Goal: Transaction & Acquisition: Book appointment/travel/reservation

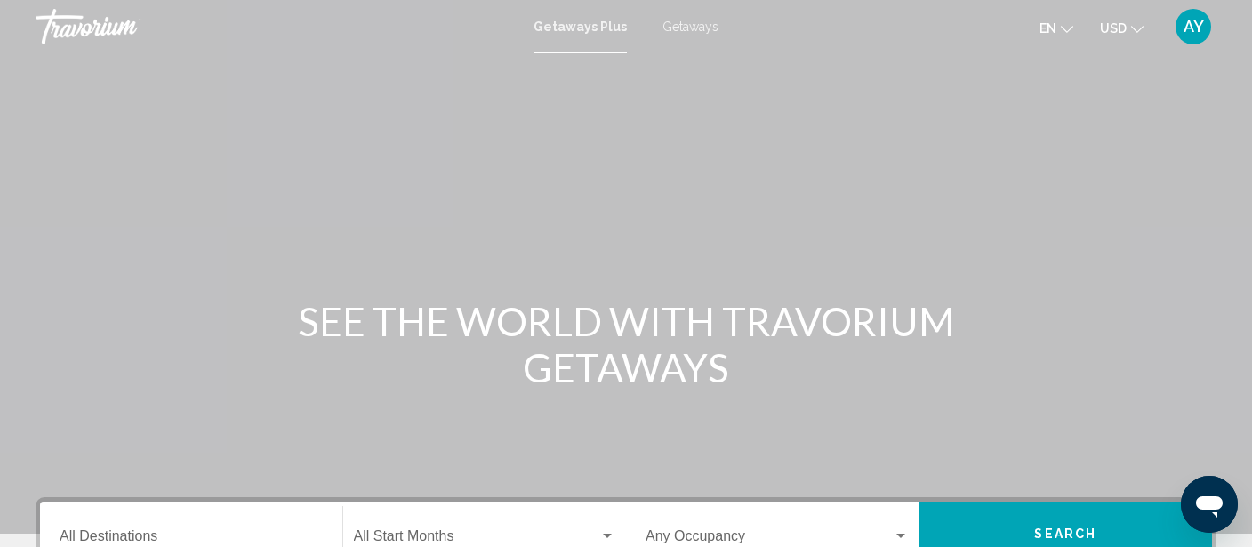
click at [686, 20] on span "Getaways" at bounding box center [690, 27] width 56 height 14
click at [576, 23] on span "Getaways Plus" at bounding box center [576, 27] width 84 height 14
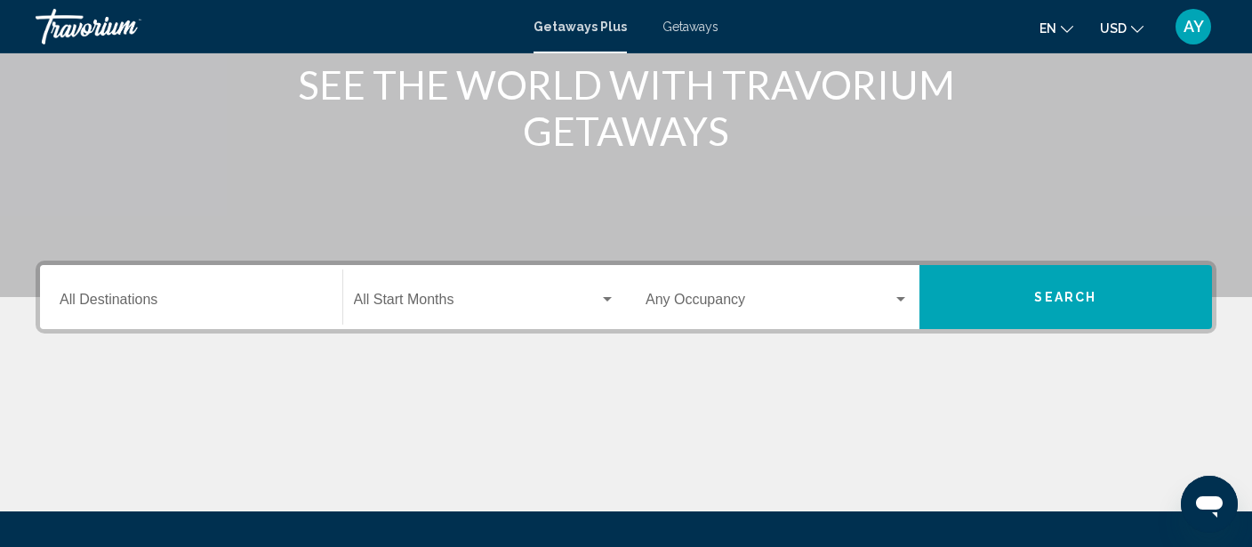
scroll to position [375, 0]
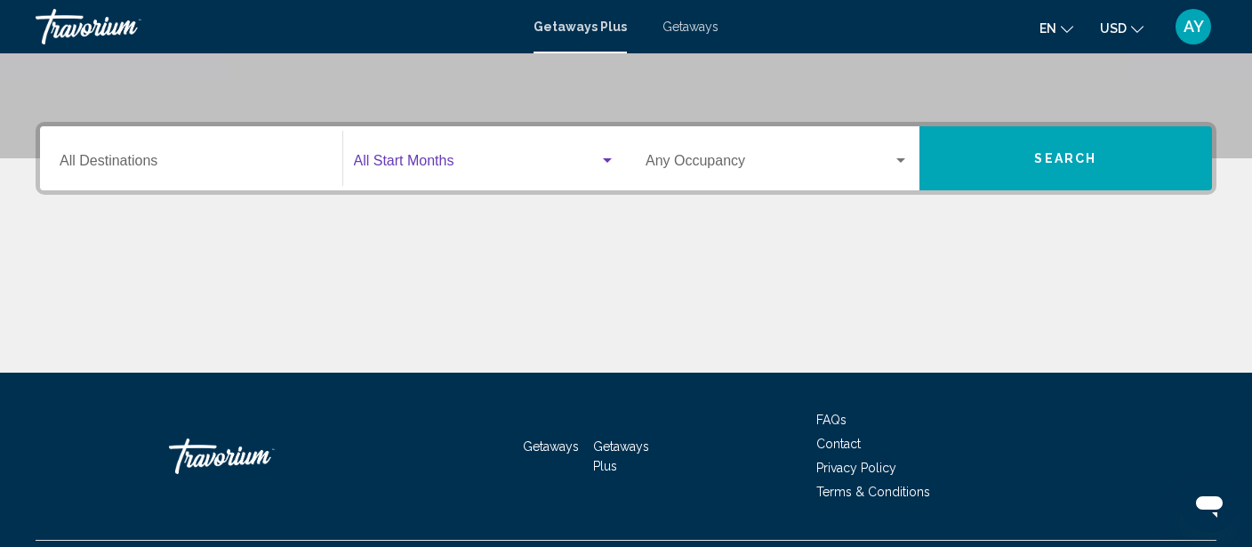
click at [607, 156] on div "Search widget" at bounding box center [607, 161] width 16 height 14
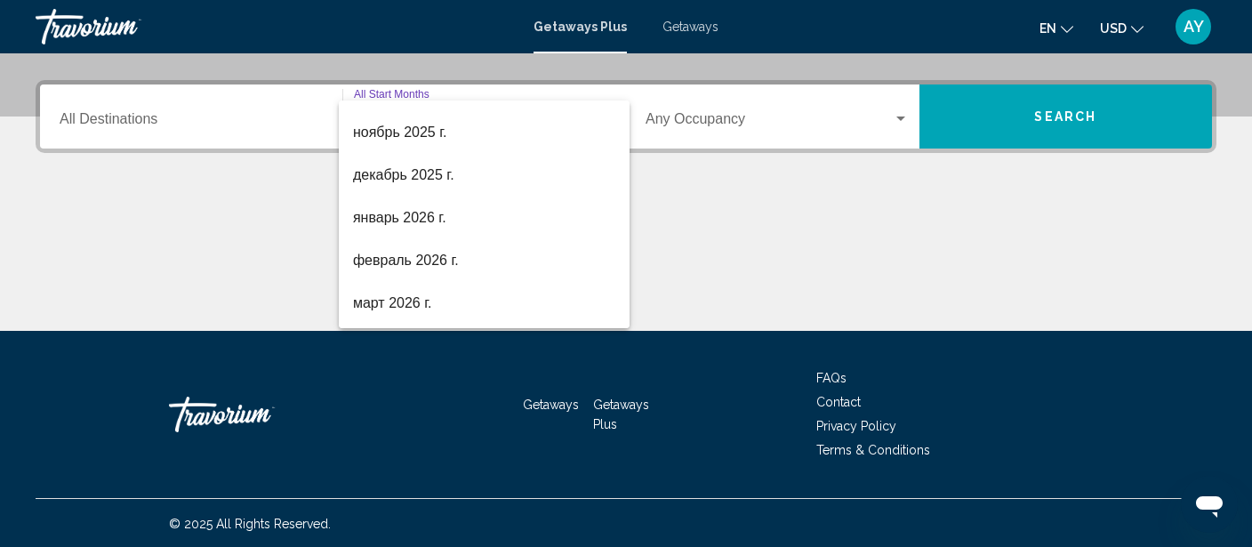
scroll to position [185, 0]
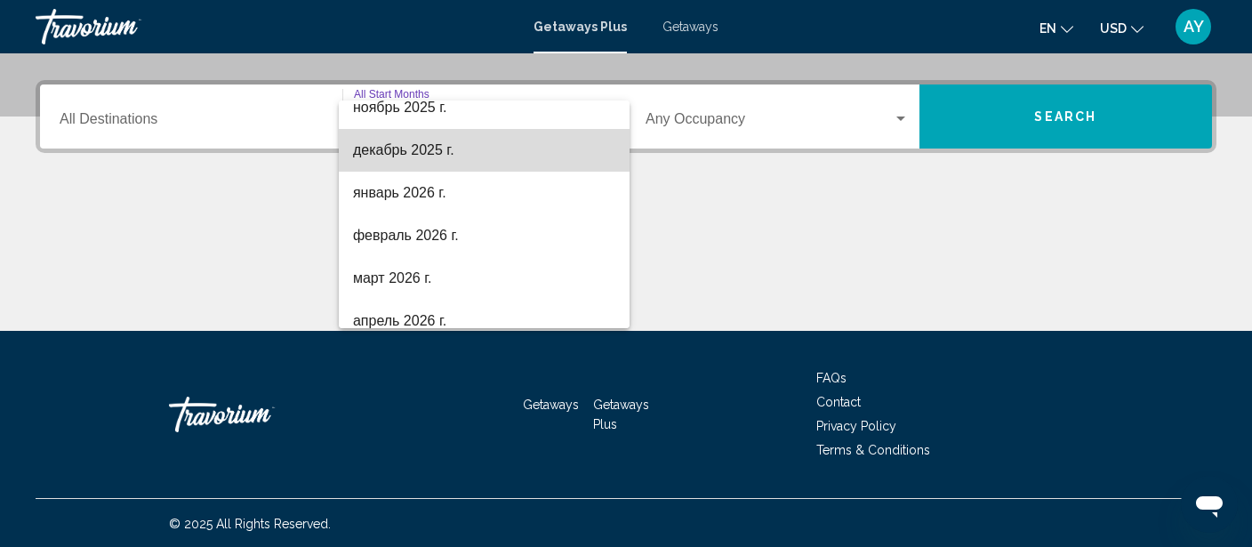
click at [447, 148] on span "декабрь 2025 г." at bounding box center [484, 150] width 262 height 43
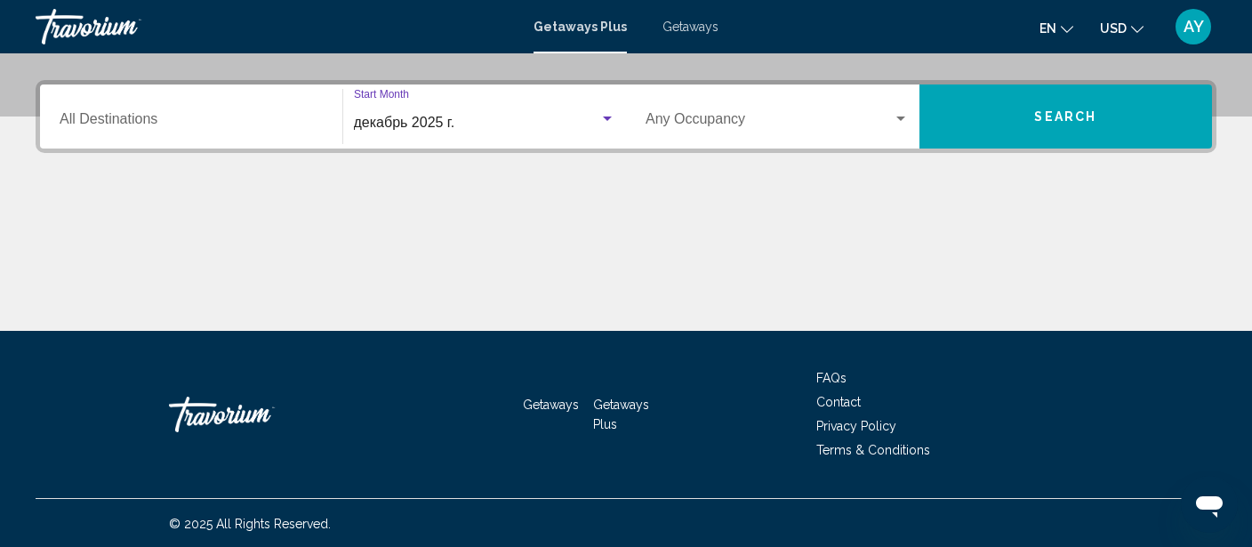
click at [1124, 124] on button "Search" at bounding box center [1065, 116] width 293 height 64
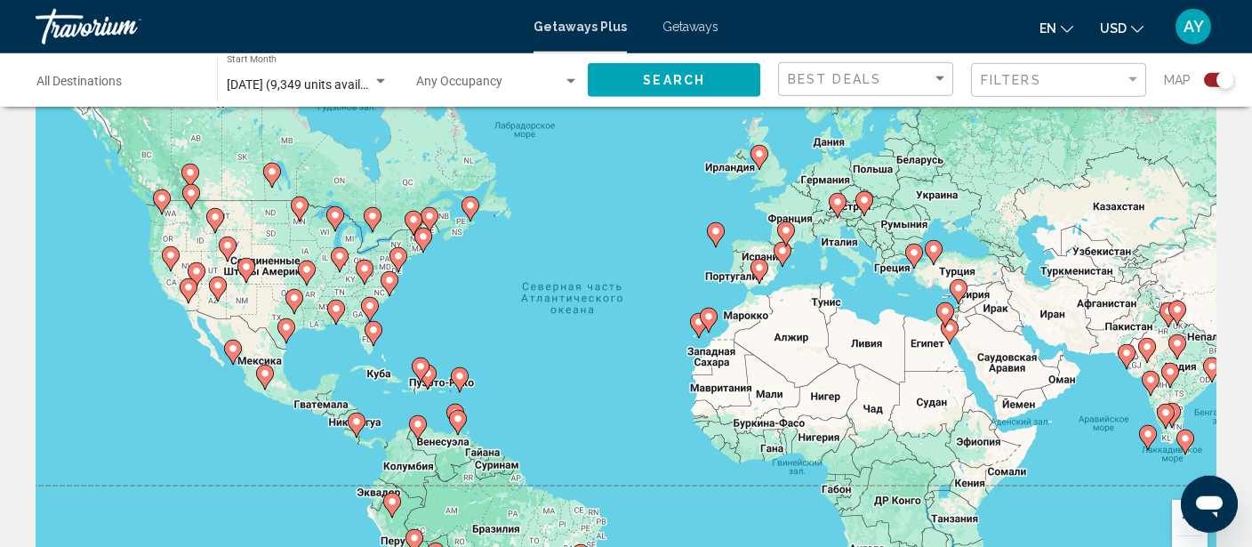
scroll to position [93, 0]
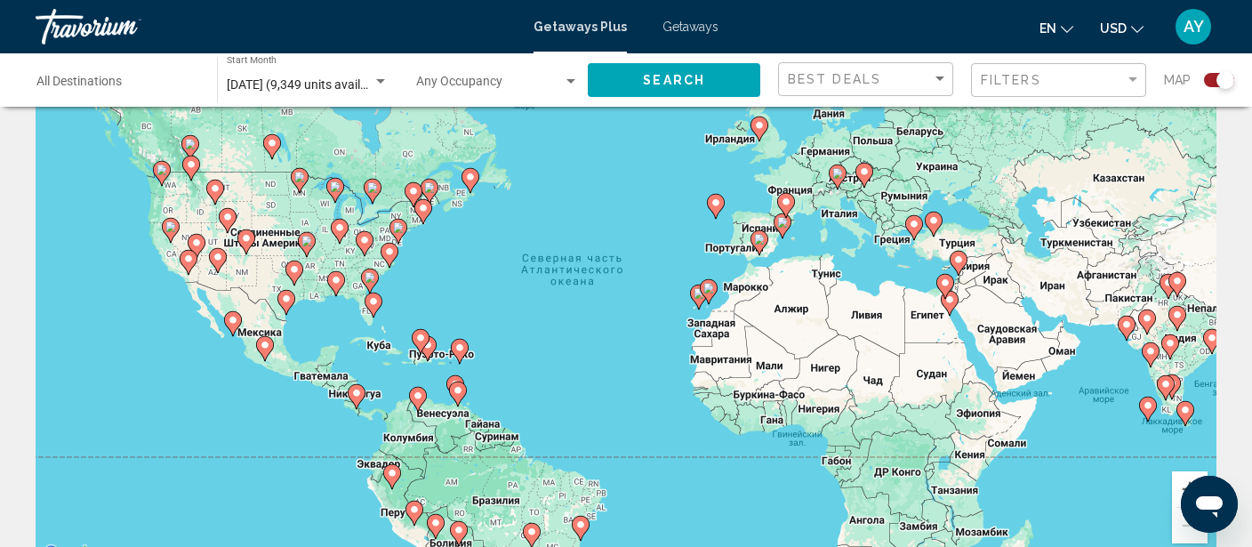
click at [235, 326] on icon "Main content" at bounding box center [233, 323] width 16 height 23
type input "**********"
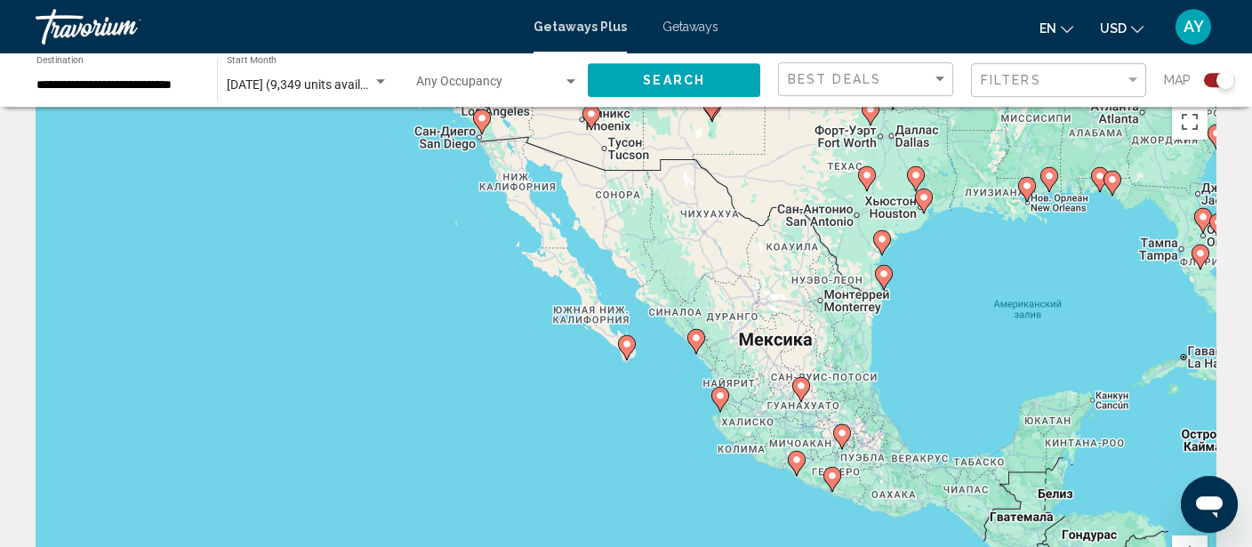
scroll to position [0, 0]
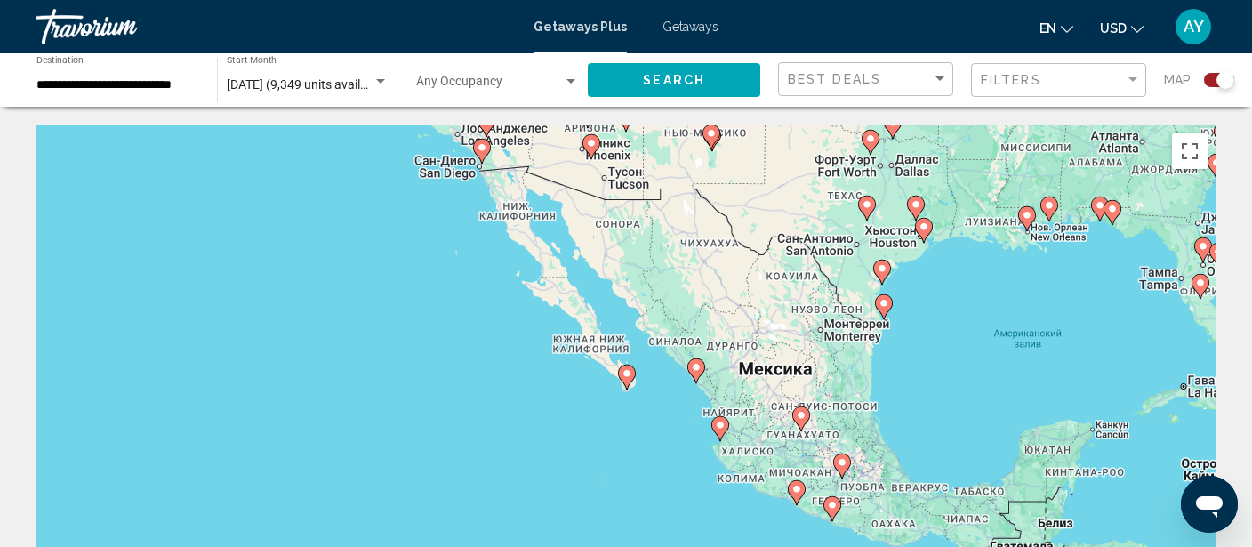
click at [713, 309] on div "Чтобы активировать перетаскивание с помощью клавиатуры, нажмите Alt + Ввод. Пос…" at bounding box center [626, 390] width 1181 height 533
click at [708, 83] on button "Search" at bounding box center [674, 79] width 172 height 33
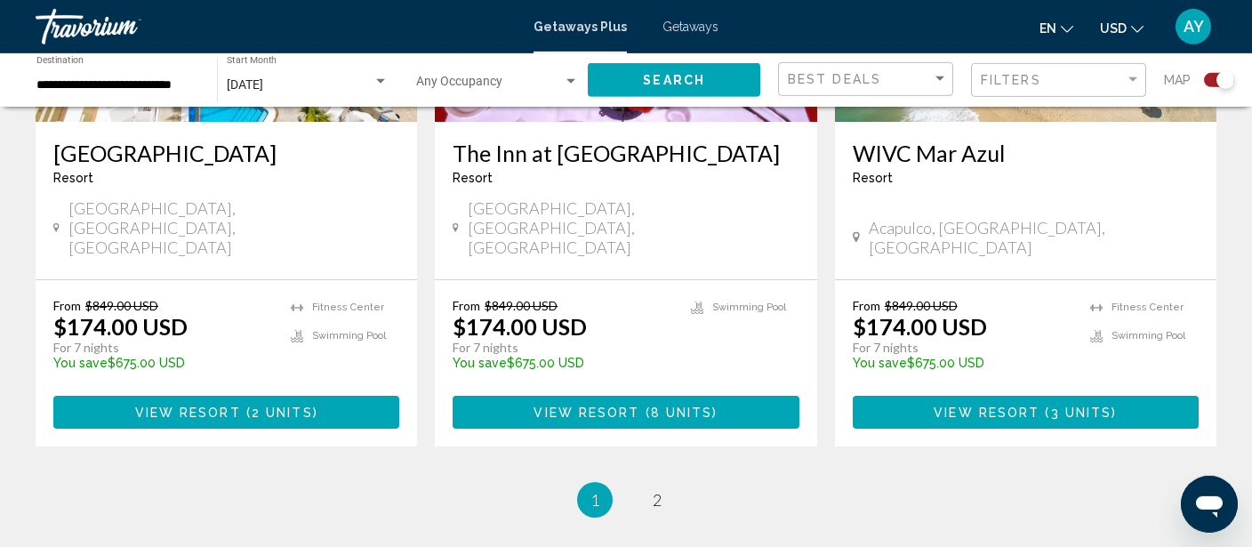
scroll to position [2955, 0]
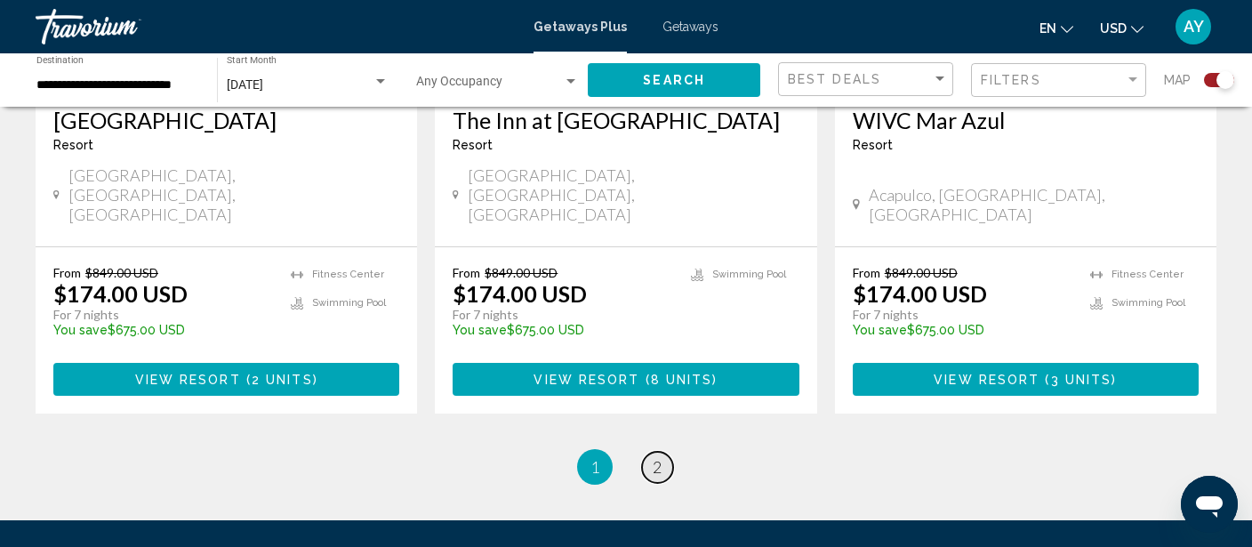
click at [656, 457] on span "2" at bounding box center [657, 467] width 9 height 20
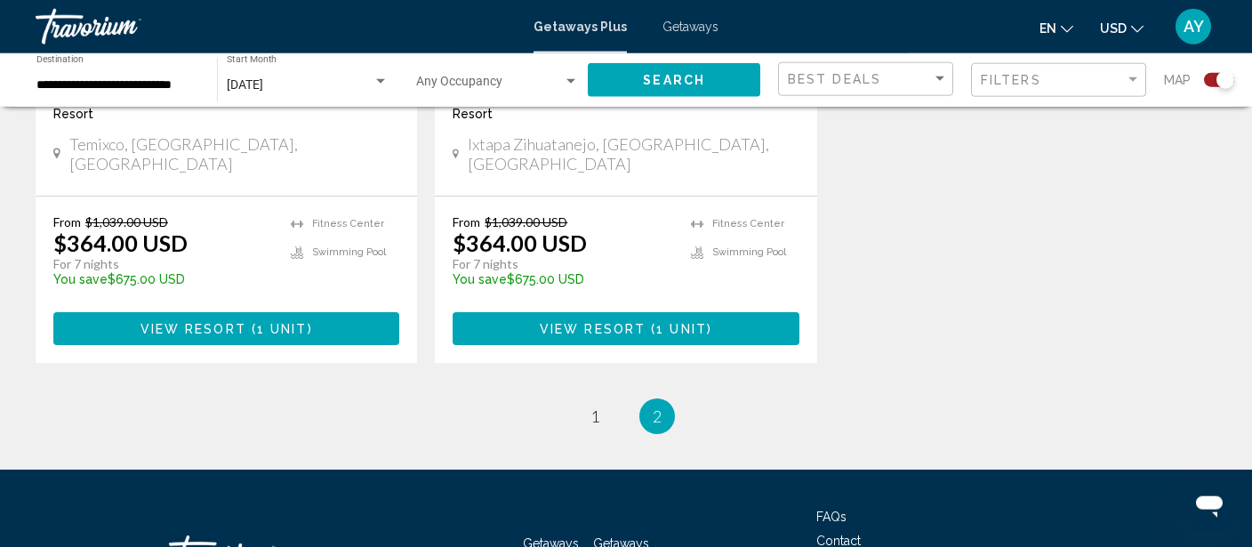
scroll to position [2910, 0]
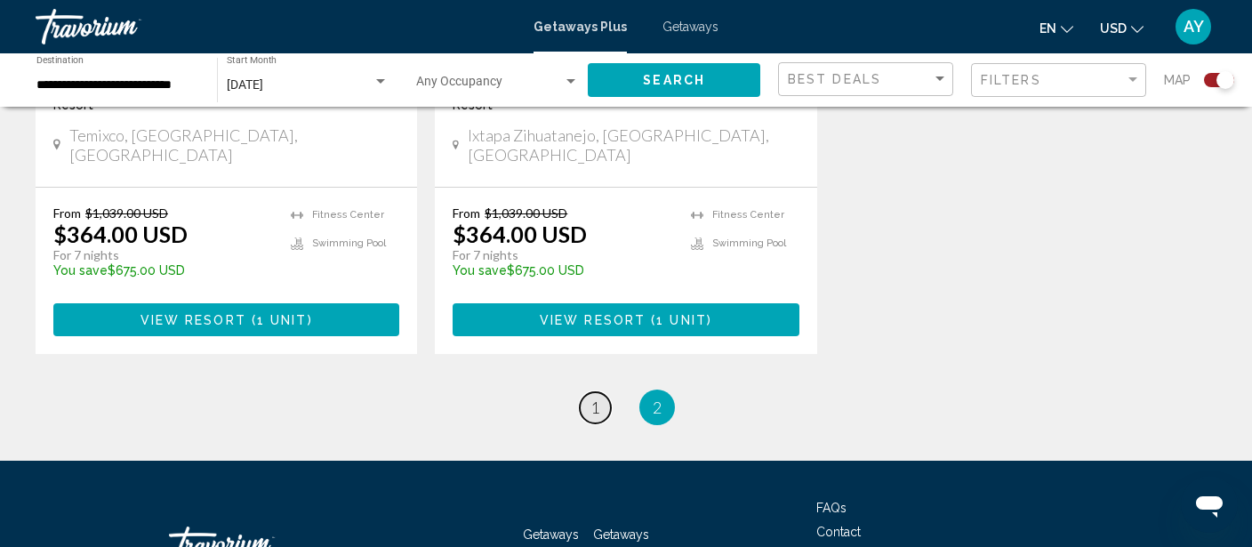
click at [599, 397] on span "1" at bounding box center [594, 407] width 9 height 20
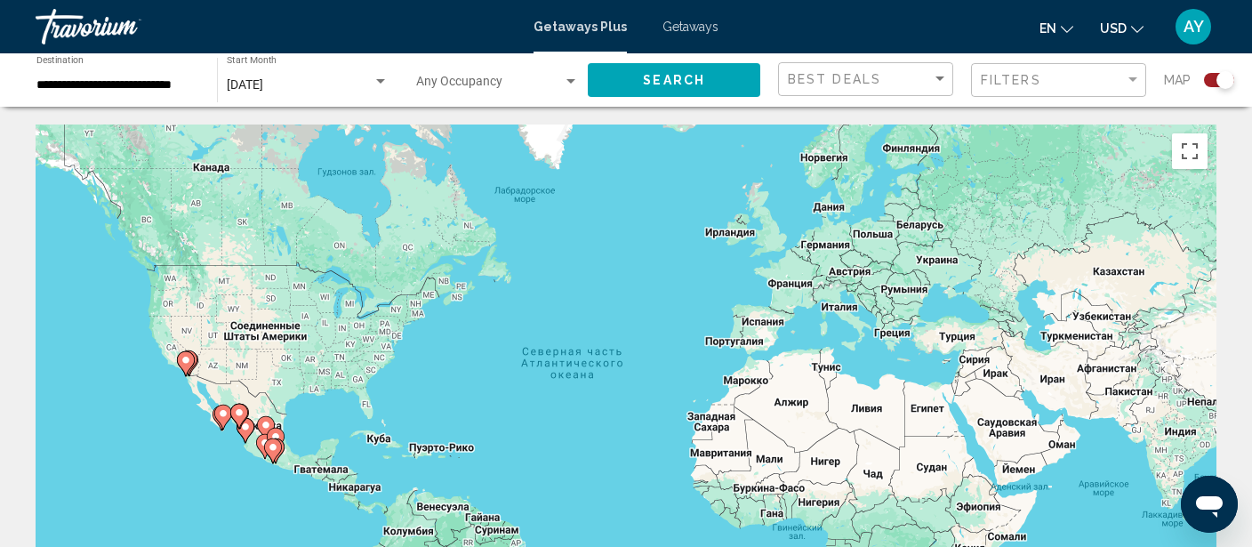
click at [744, 351] on div "Чтобы активировать перетаскивание с помощью клавиатуры, нажмите Alt + Ввод. Пос…" at bounding box center [626, 390] width 1181 height 533
click at [733, 346] on div "Чтобы активировать перетаскивание с помощью клавиатуры, нажмите Alt + Ввод. Пос…" at bounding box center [626, 390] width 1181 height 533
click at [124, 78] on input "**********" at bounding box center [117, 85] width 163 height 14
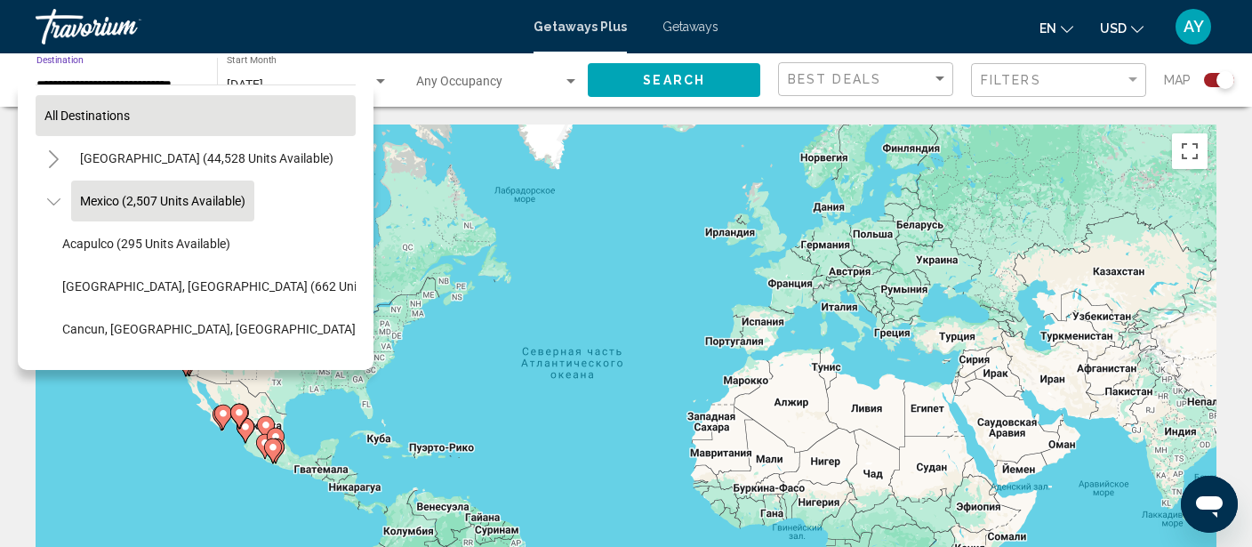
click at [111, 108] on button "All destinations" at bounding box center [196, 115] width 320 height 41
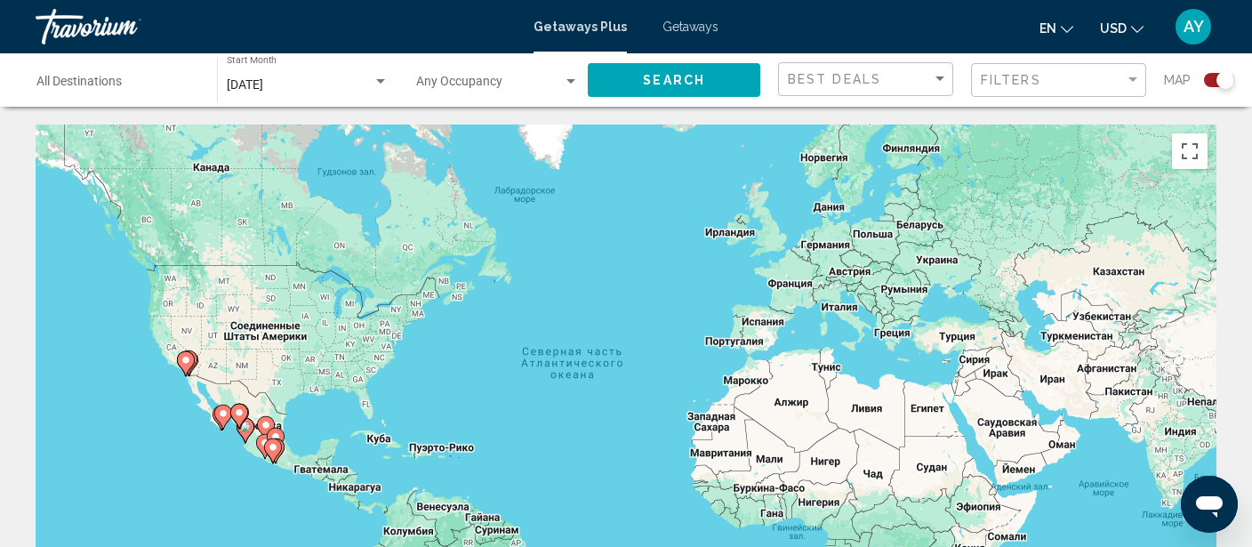
click at [747, 351] on div "Чтобы активировать перетаскивание с помощью клавиатуры, нажмите Alt + Ввод. Пос…" at bounding box center [626, 390] width 1181 height 533
click at [720, 346] on div "Чтобы активировать перетаскивание с помощью клавиатуры, нажмите Alt + Ввод. Пос…" at bounding box center [626, 390] width 1181 height 533
click at [733, 348] on div "Чтобы активировать перетаскивание с помощью клавиатуры, нажмите Alt + Ввод. Пос…" at bounding box center [626, 390] width 1181 height 533
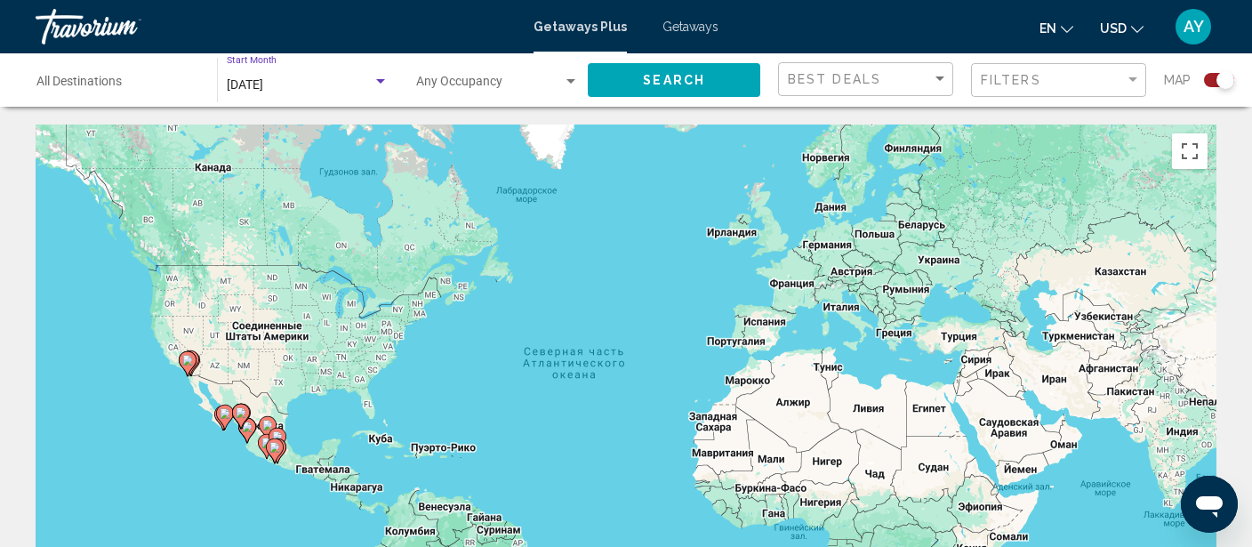
click at [375, 79] on div "Search widget" at bounding box center [381, 82] width 16 height 14
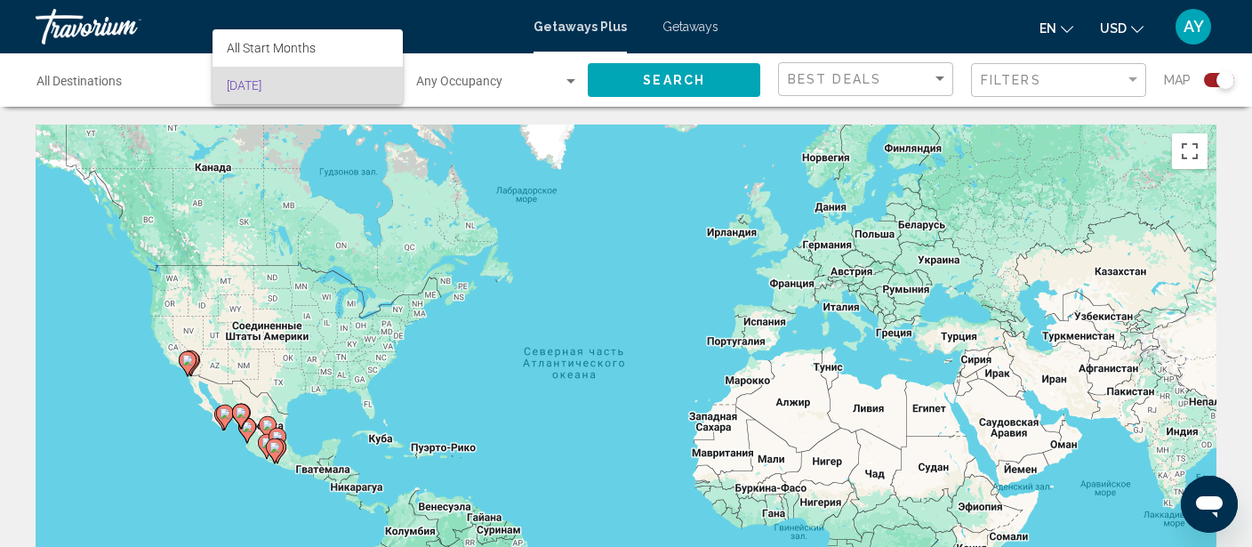
click at [332, 80] on span "[DATE]" at bounding box center [308, 85] width 162 height 37
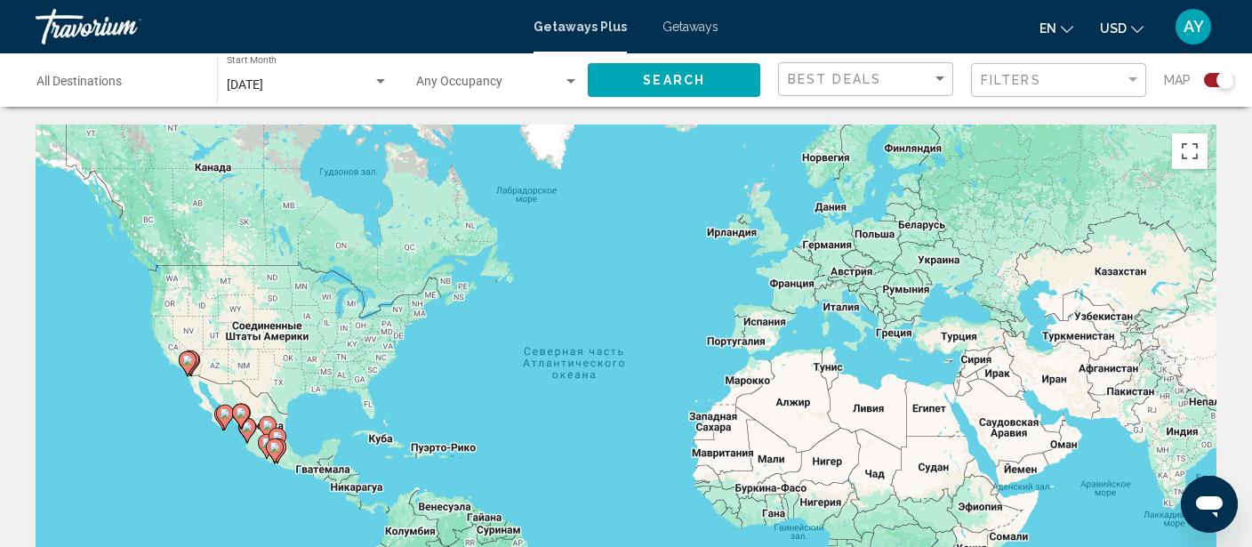
click at [741, 349] on div "Чтобы активировать перетаскивание с помощью клавиатуры, нажмите Alt + Ввод. Пос…" at bounding box center [626, 390] width 1181 height 533
click at [709, 66] on button "Search" at bounding box center [674, 79] width 172 height 33
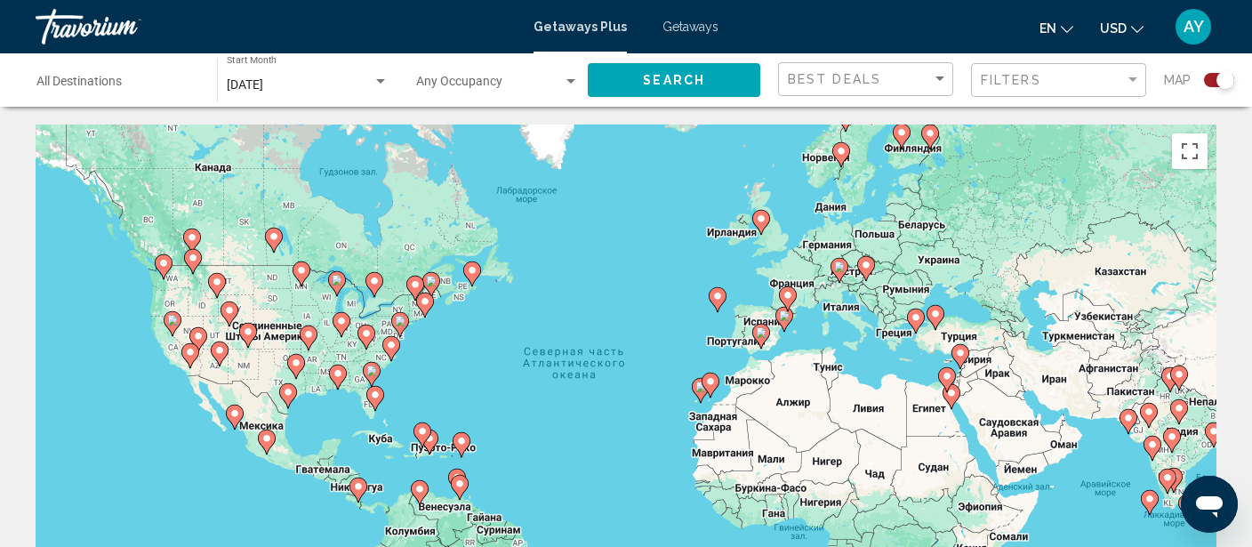
click at [747, 351] on div "Чтобы активировать перетаскивание с помощью клавиатуры, нажмите Alt + Ввод. Пос…" at bounding box center [626, 390] width 1181 height 533
click at [764, 341] on icon "Main content" at bounding box center [761, 336] width 16 height 23
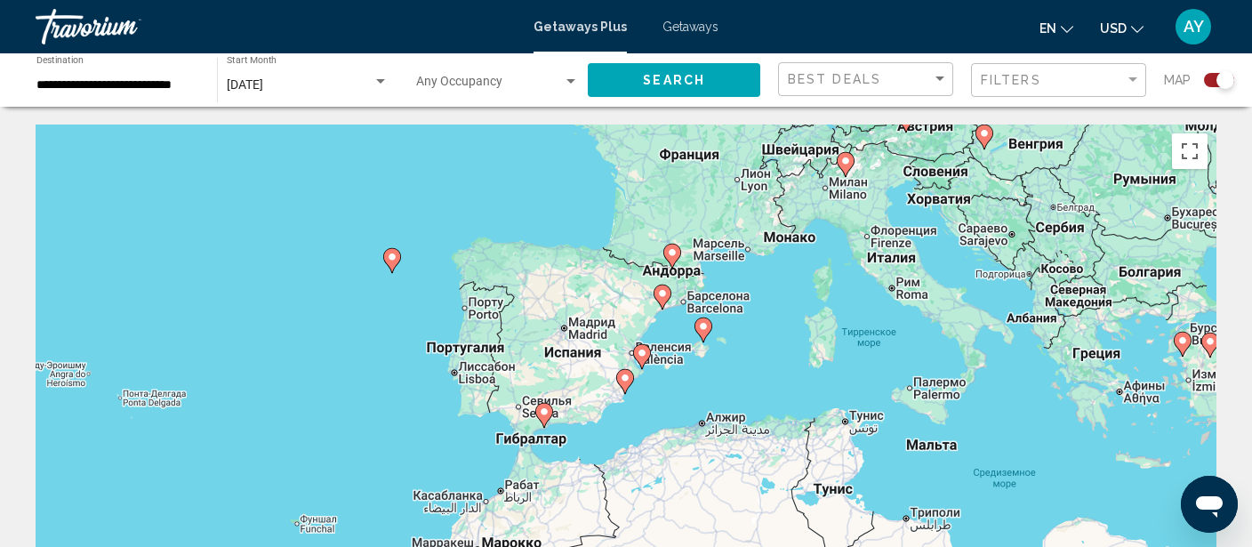
click at [462, 354] on div "Для навигации используйте клавиши со стрелками. Чтобы активировать перетаскиван…" at bounding box center [626, 390] width 1181 height 533
click at [622, 376] on image "Main content" at bounding box center [625, 378] width 11 height 11
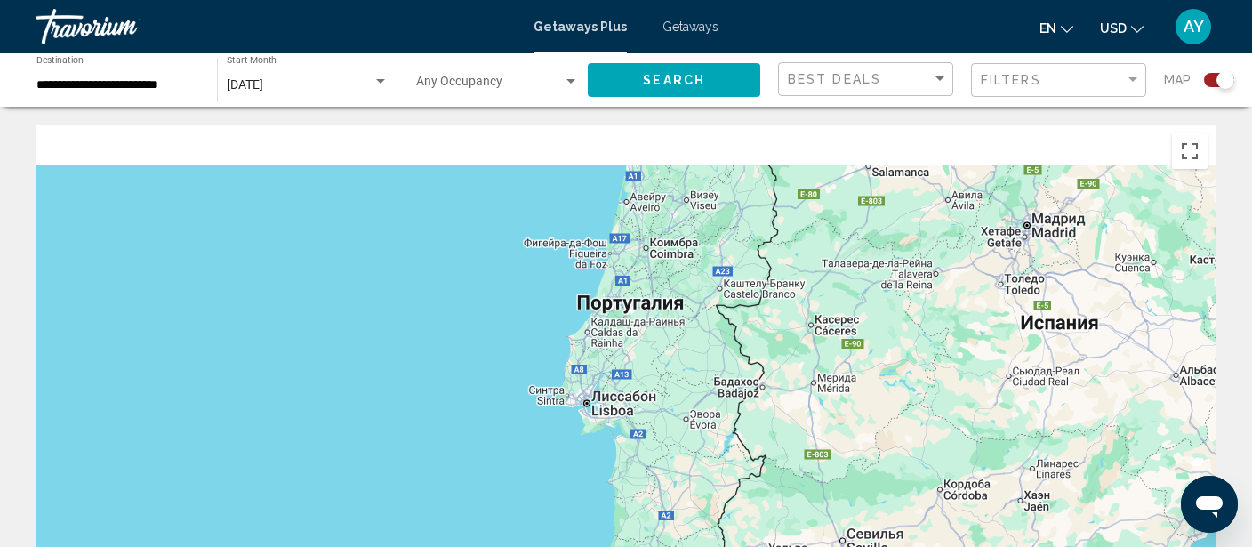
drag, startPoint x: 186, startPoint y: 309, endPoint x: 795, endPoint y: 437, distance: 622.1
click at [795, 437] on div "Для навигации используйте клавиши со стрелками. Чтобы активировать перетаскиван…" at bounding box center [626, 390] width 1181 height 533
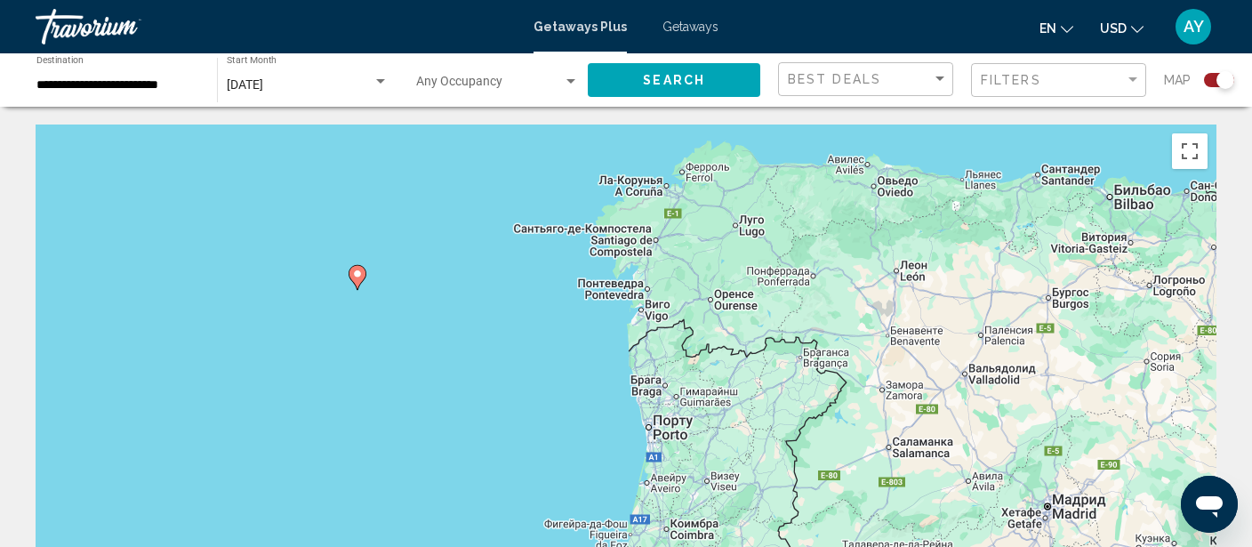
drag, startPoint x: 656, startPoint y: 296, endPoint x: 654, endPoint y: 527, distance: 231.2
click at [654, 527] on div "Для навигации используйте клавиши со стрелками. Чтобы активировать перетаскиван…" at bounding box center [626, 390] width 1181 height 533
click at [362, 279] on gmp-advanced-marker "Main content" at bounding box center [358, 279] width 18 height 27
click at [355, 272] on image "Main content" at bounding box center [355, 273] width 11 height 11
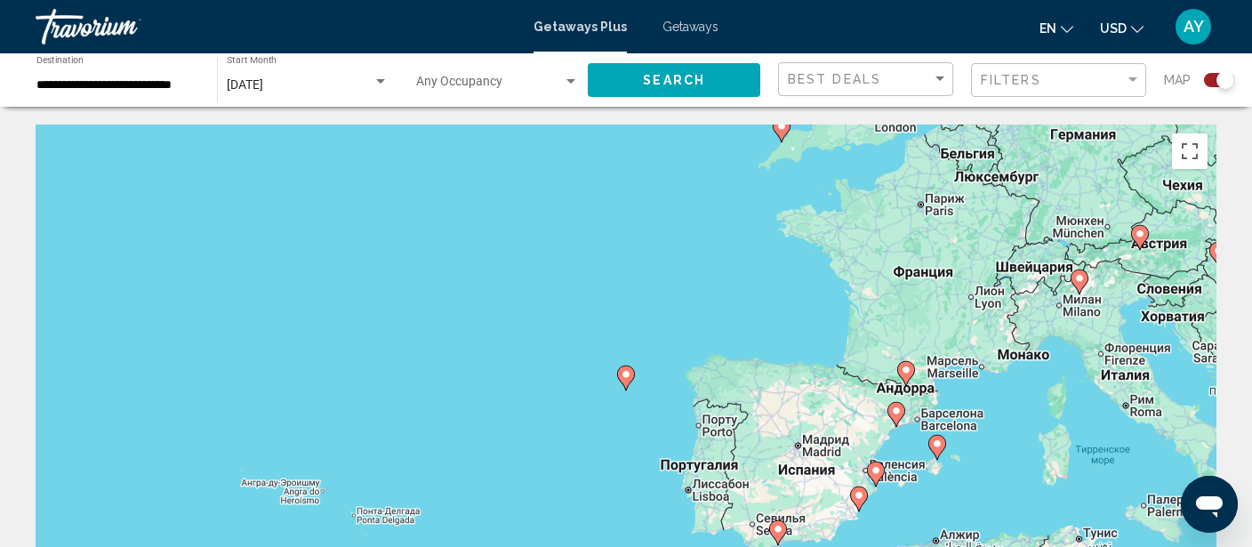
click at [632, 382] on gmp-advanced-marker "Main content" at bounding box center [626, 378] width 18 height 27
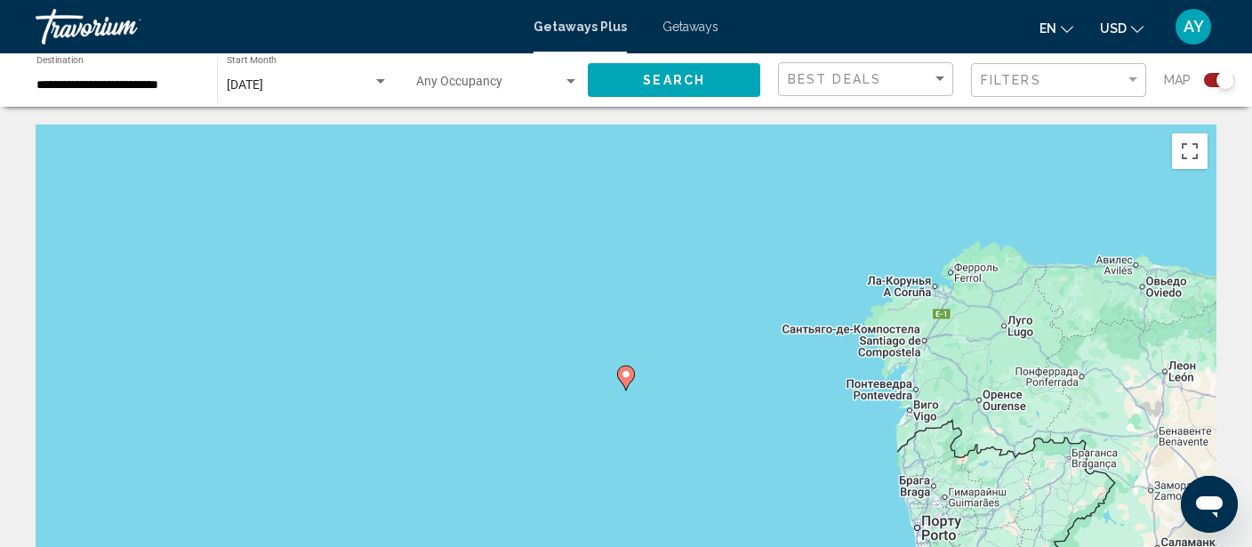
click at [629, 378] on image "Main content" at bounding box center [626, 374] width 11 height 11
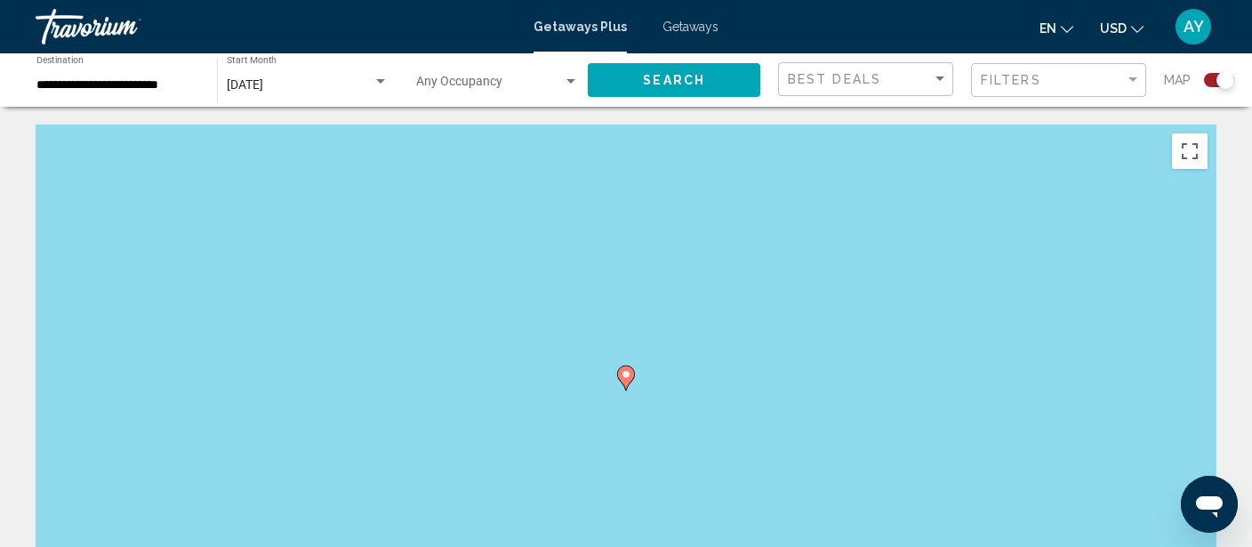
click at [629, 378] on image "Main content" at bounding box center [626, 374] width 11 height 11
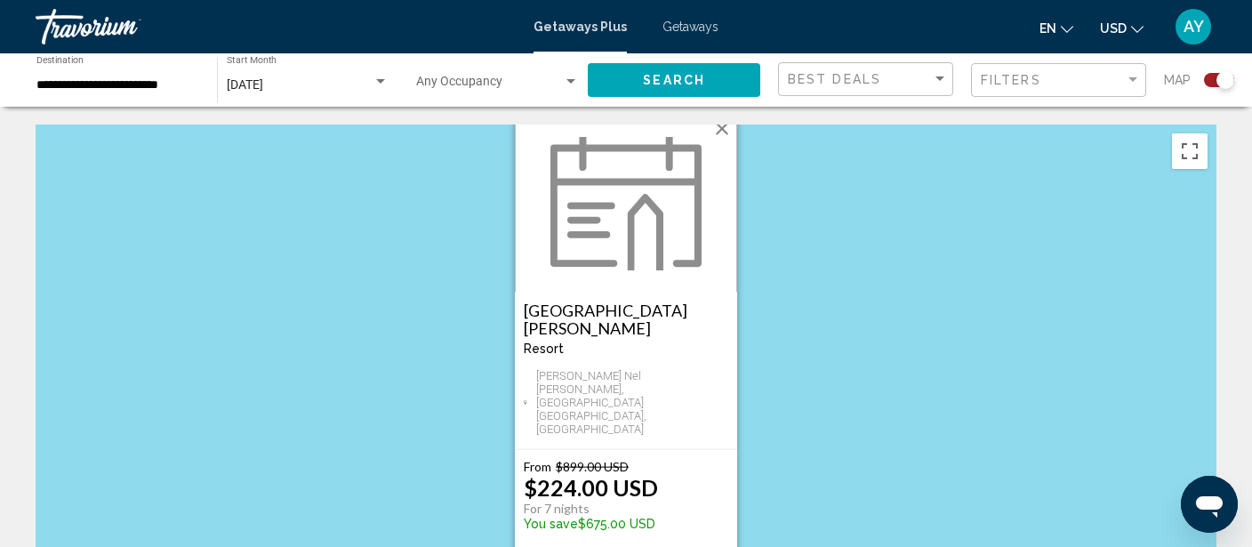
click at [730, 142] on button "Закрыть" at bounding box center [722, 129] width 27 height 27
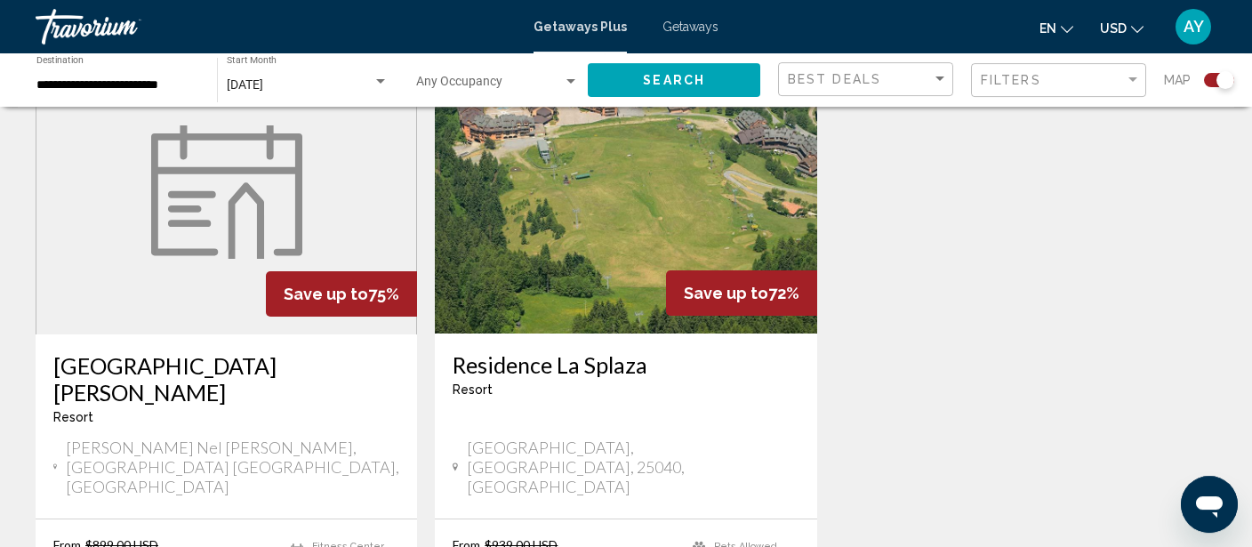
scroll to position [523, 0]
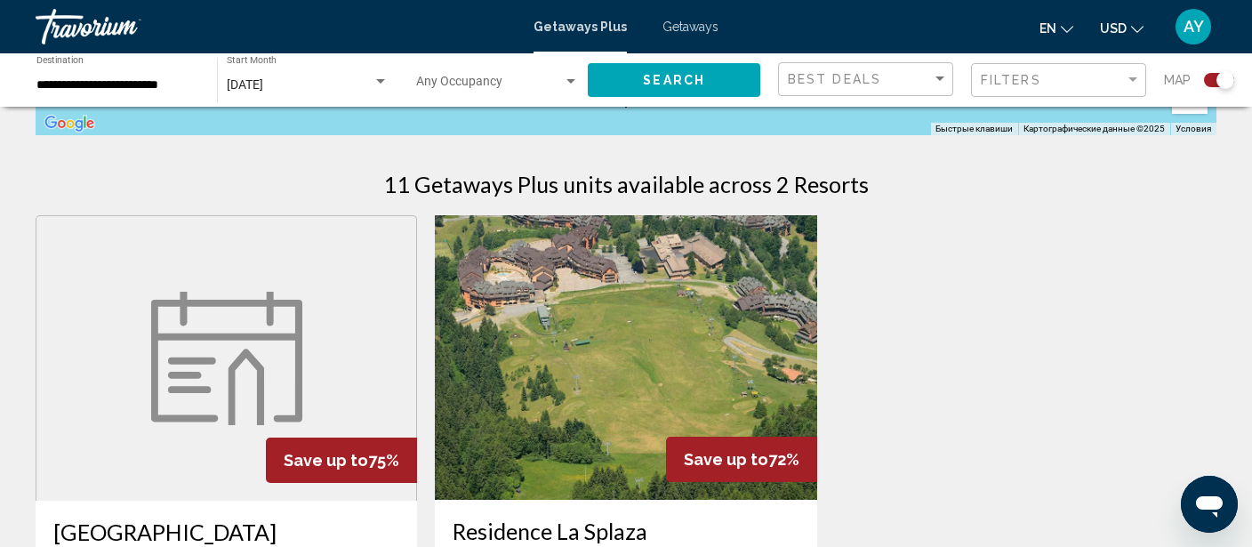
click at [137, 91] on input "**********" at bounding box center [117, 85] width 163 height 14
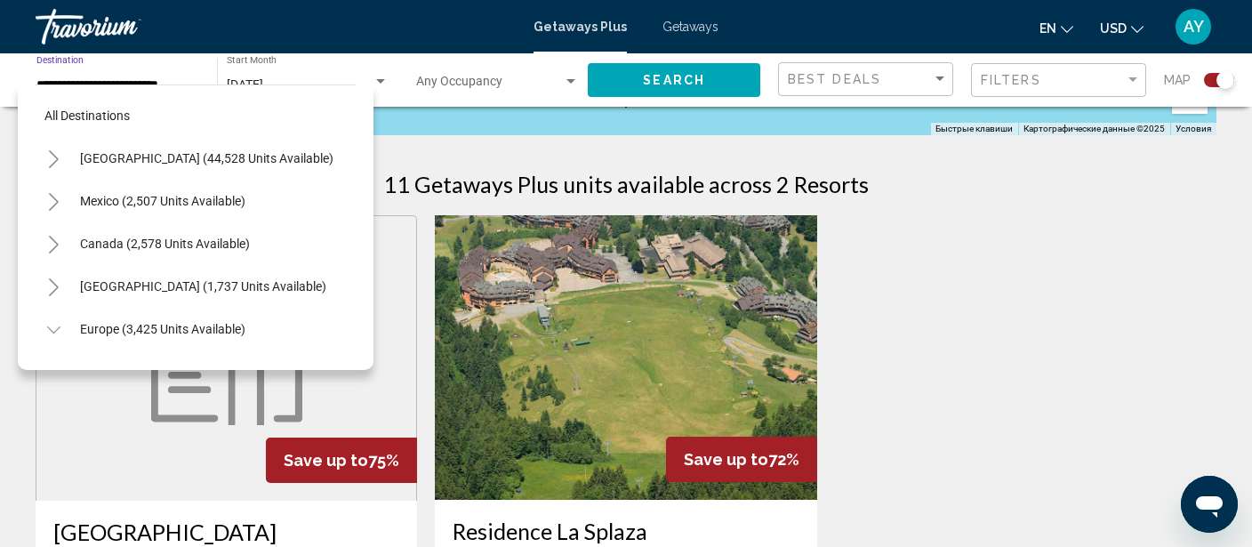
scroll to position [489, 0]
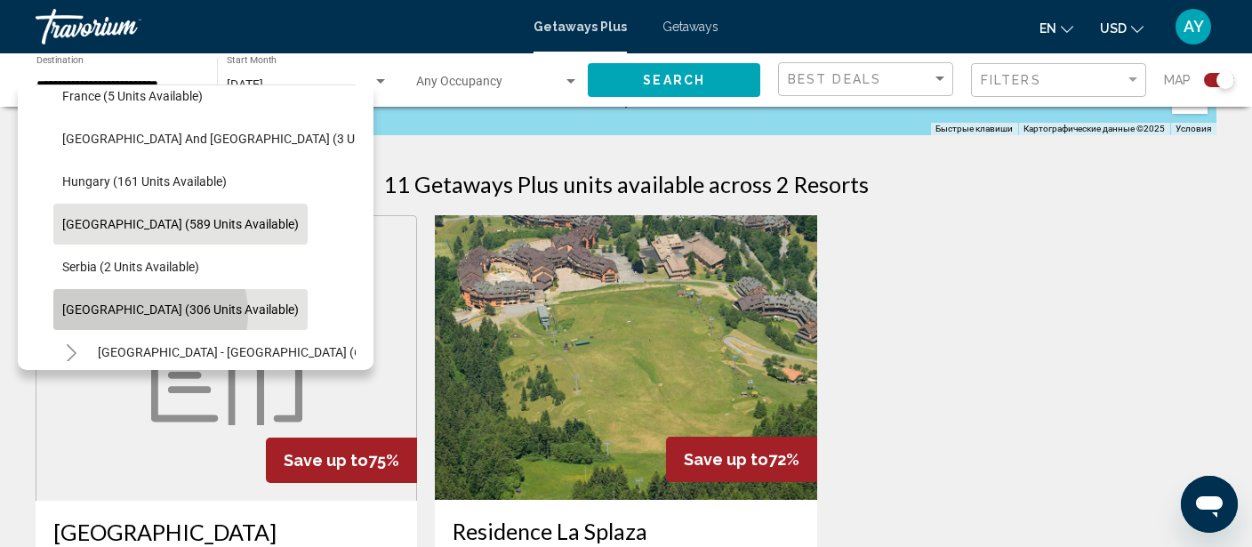
click at [149, 312] on span "[GEOGRAPHIC_DATA] (306 units available)" at bounding box center [180, 309] width 236 height 14
type input "**********"
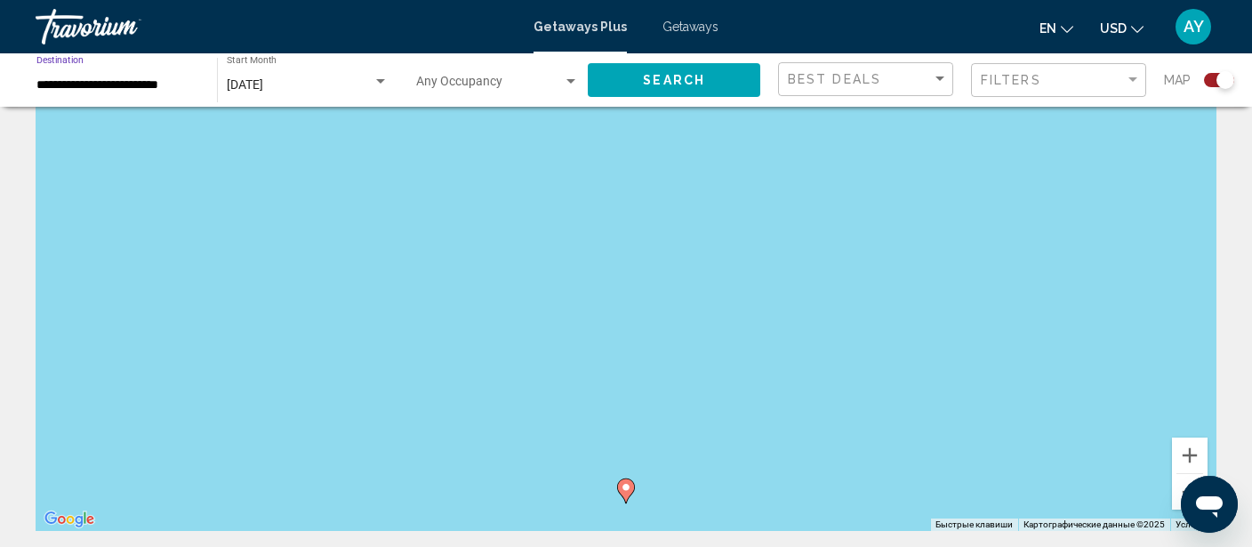
scroll to position [281, 0]
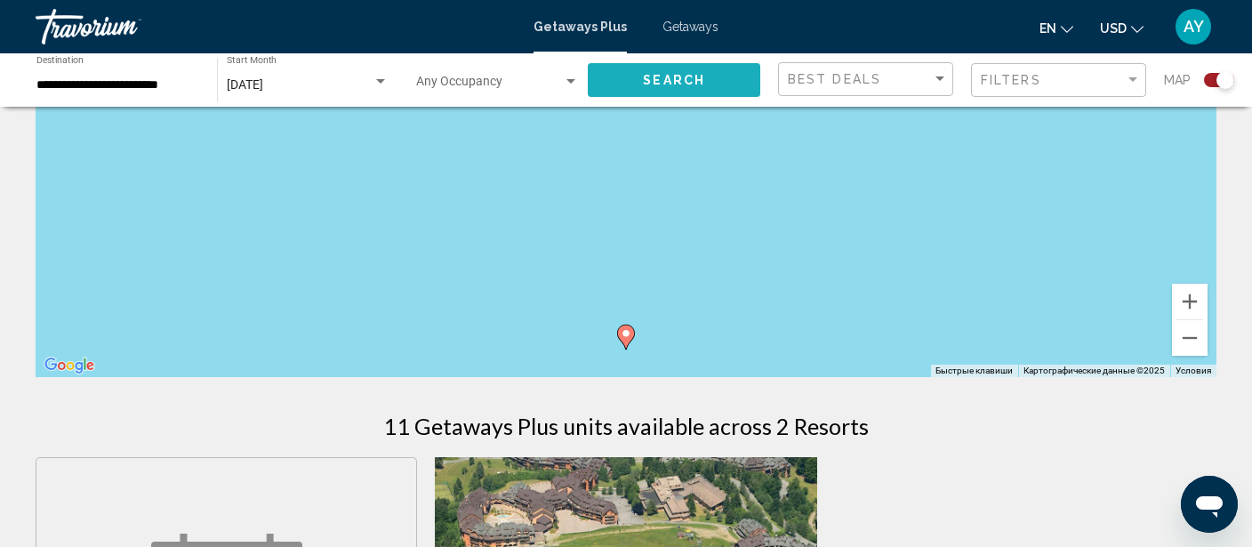
click at [669, 83] on span "Search" at bounding box center [674, 81] width 62 height 14
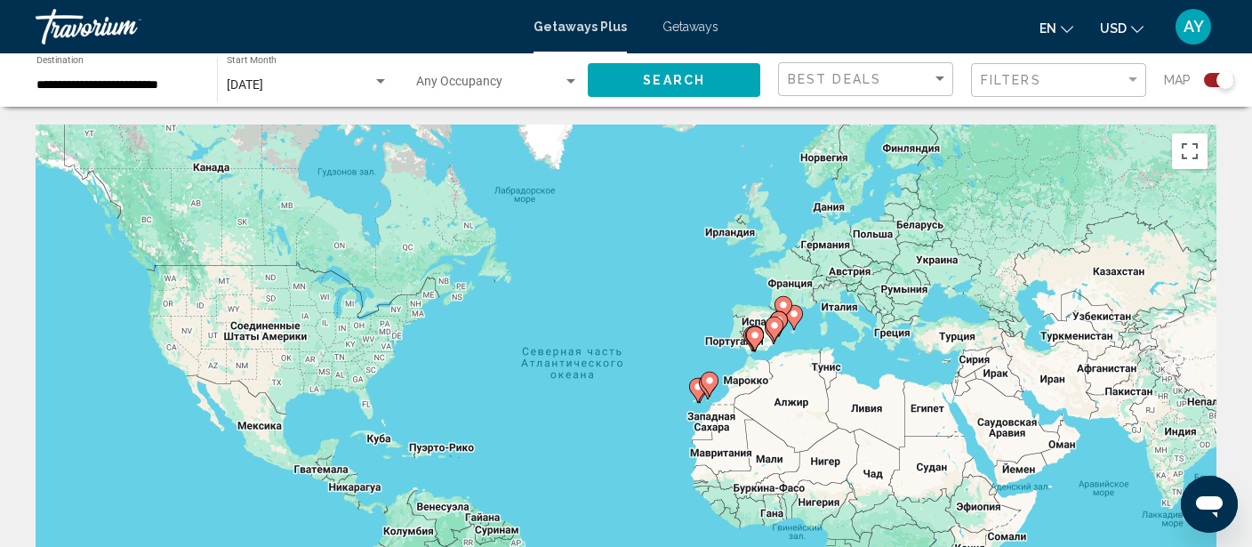
click at [382, 395] on div "Чтобы активировать перетаскивание с помощью клавиатуры, нажмите Alt + Ввод. Пос…" at bounding box center [626, 390] width 1181 height 533
click at [184, 78] on input "**********" at bounding box center [117, 85] width 163 height 14
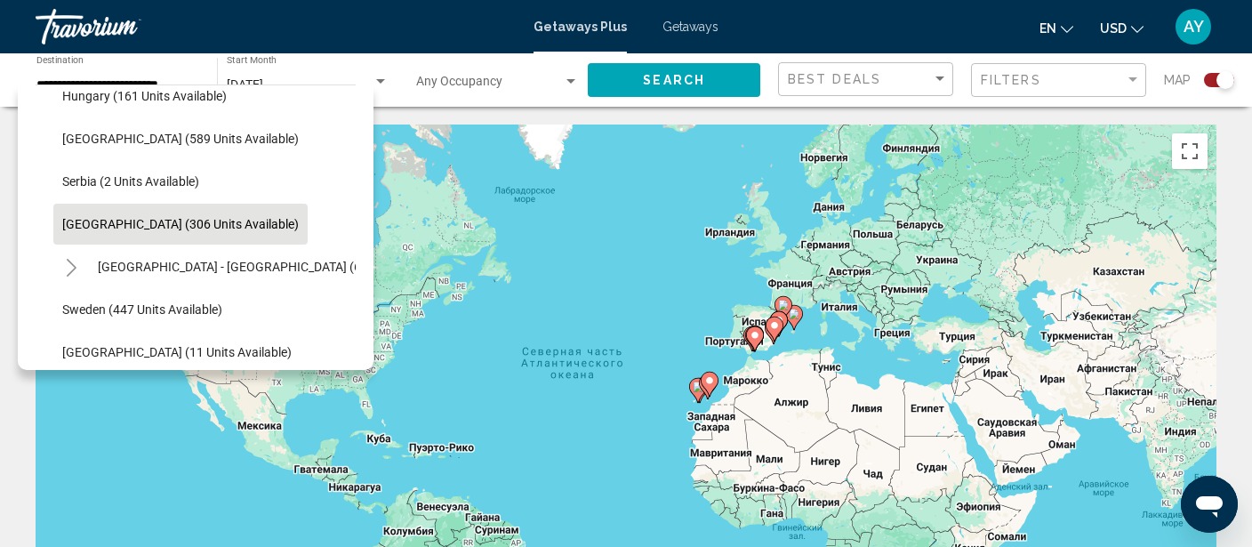
click at [193, 75] on div "**********" at bounding box center [117, 80] width 163 height 49
click at [186, 84] on div "**********" at bounding box center [117, 79] width 181 height 53
drag, startPoint x: 187, startPoint y: 76, endPoint x: 177, endPoint y: 73, distance: 10.1
click at [177, 73] on div "**********" at bounding box center [117, 80] width 163 height 49
click at [185, 77] on div "**********" at bounding box center [117, 80] width 163 height 49
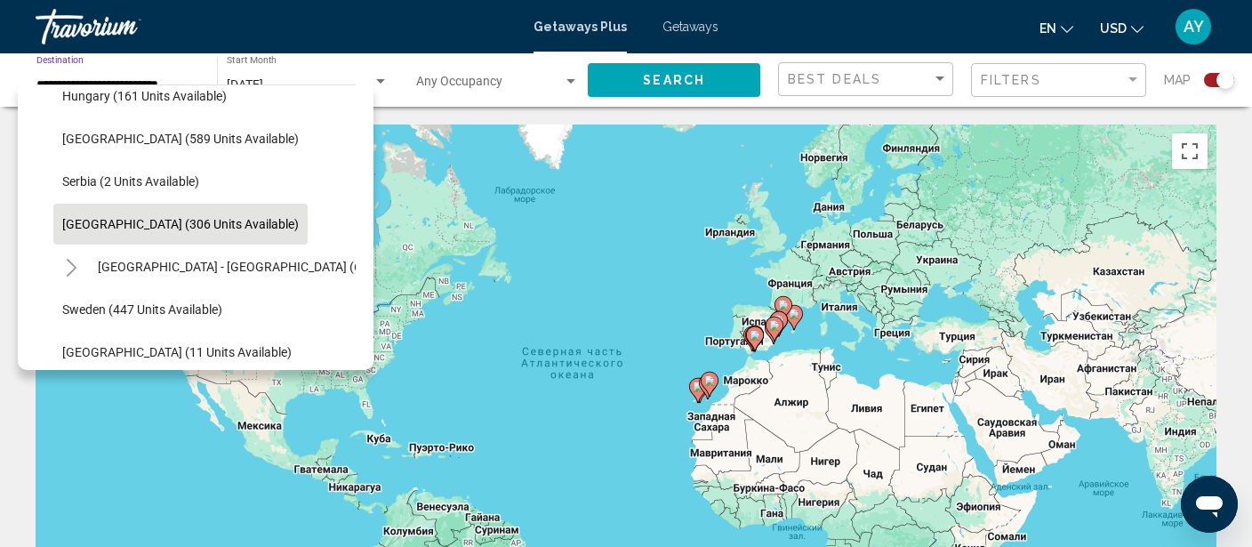
drag, startPoint x: 184, startPoint y: 77, endPoint x: 0, endPoint y: 97, distance: 185.1
click at [36, 92] on input "**********" at bounding box center [117, 85] width 163 height 14
click at [566, 256] on div "Чтобы активировать перетаскивание с помощью клавиатуры, нажмите Alt + Ввод. Пос…" at bounding box center [626, 390] width 1181 height 533
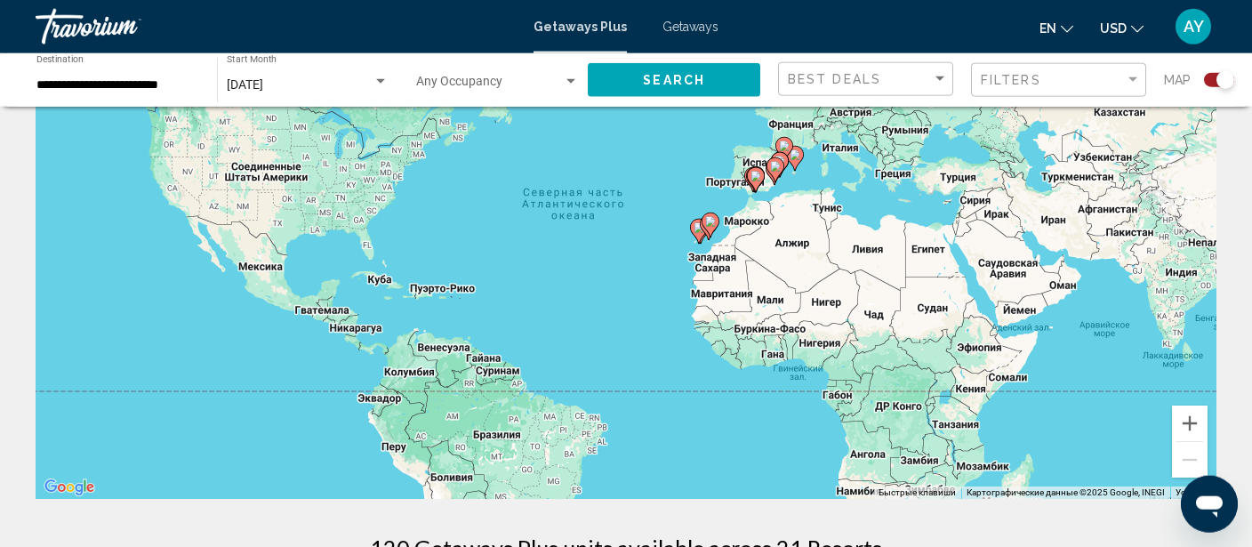
scroll to position [188, 0]
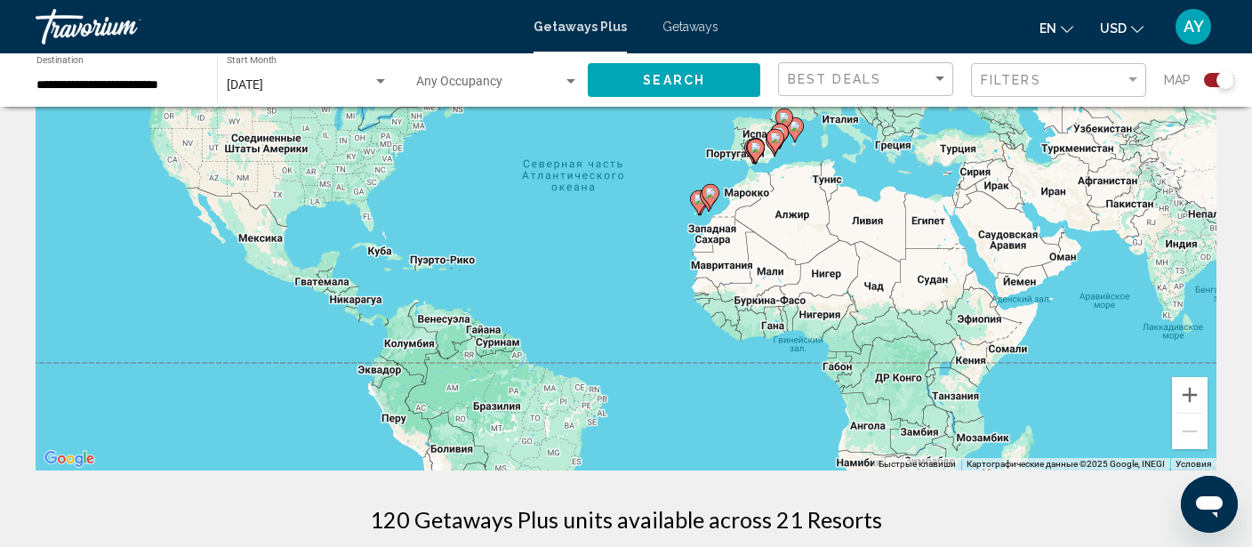
click at [407, 349] on div "Чтобы активировать перетаскивание с помощью клавиатуры, нажмите Alt + Ввод. Пос…" at bounding box center [626, 203] width 1181 height 533
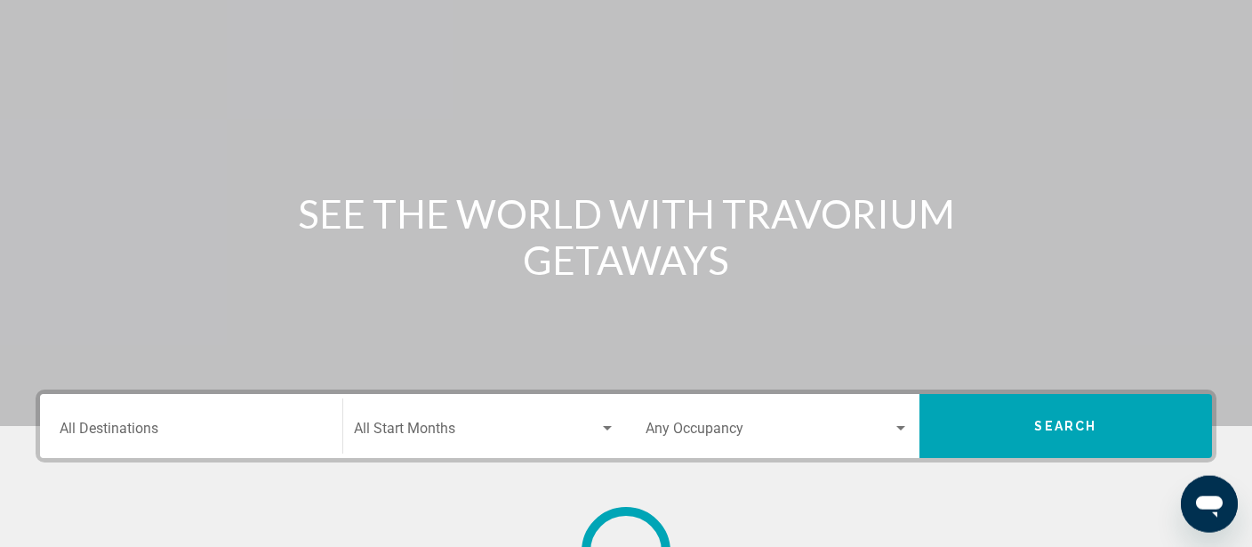
scroll to position [281, 0]
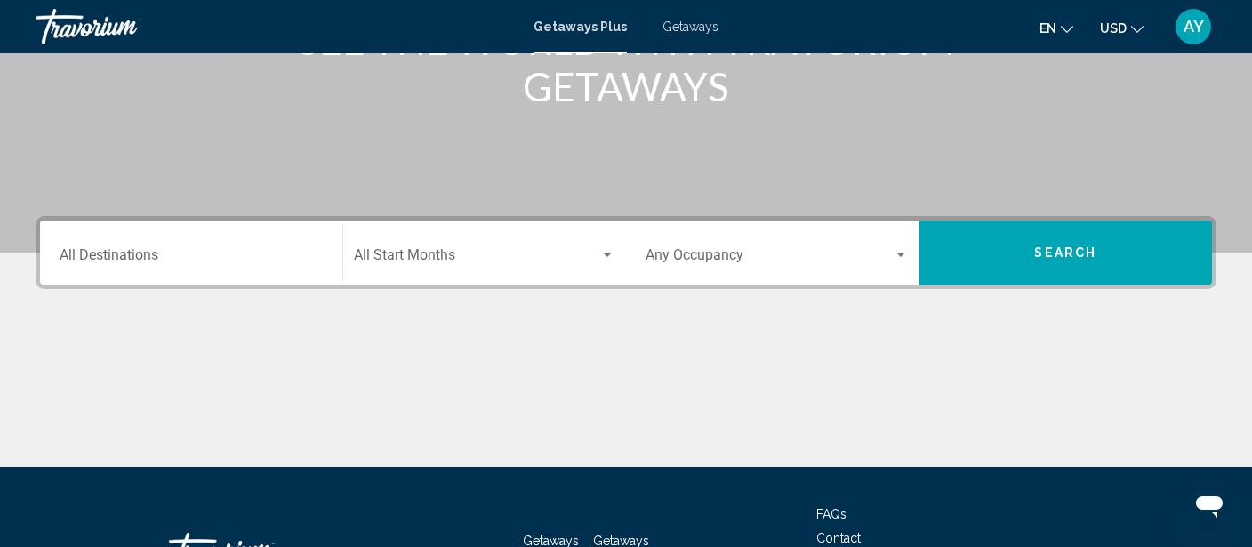
click at [184, 255] on input "Destination All Destinations" at bounding box center [191, 259] width 263 height 16
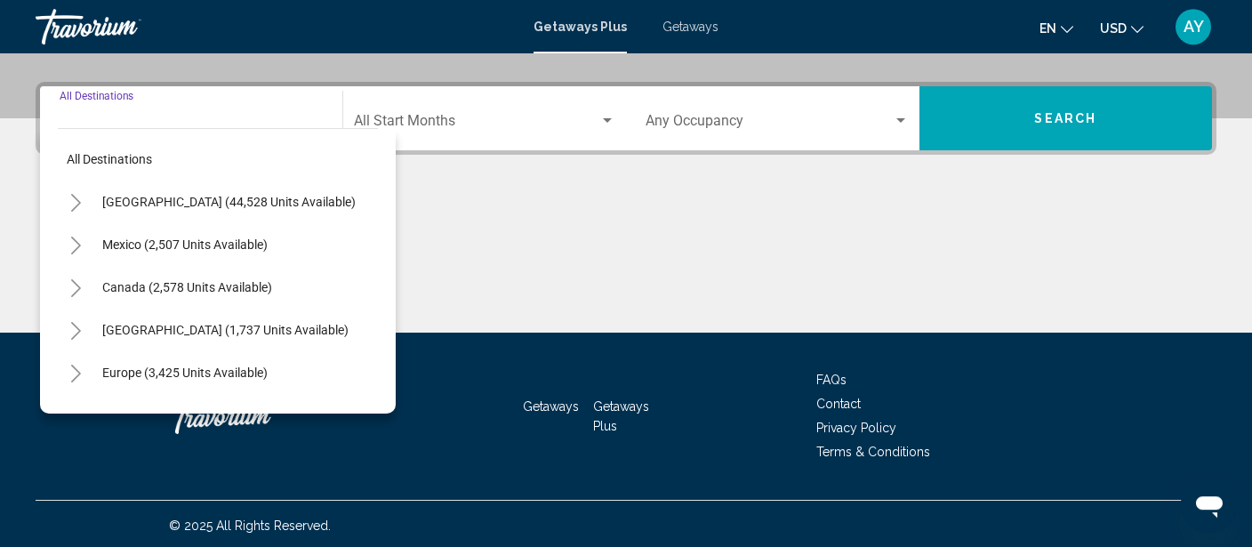
scroll to position [417, 0]
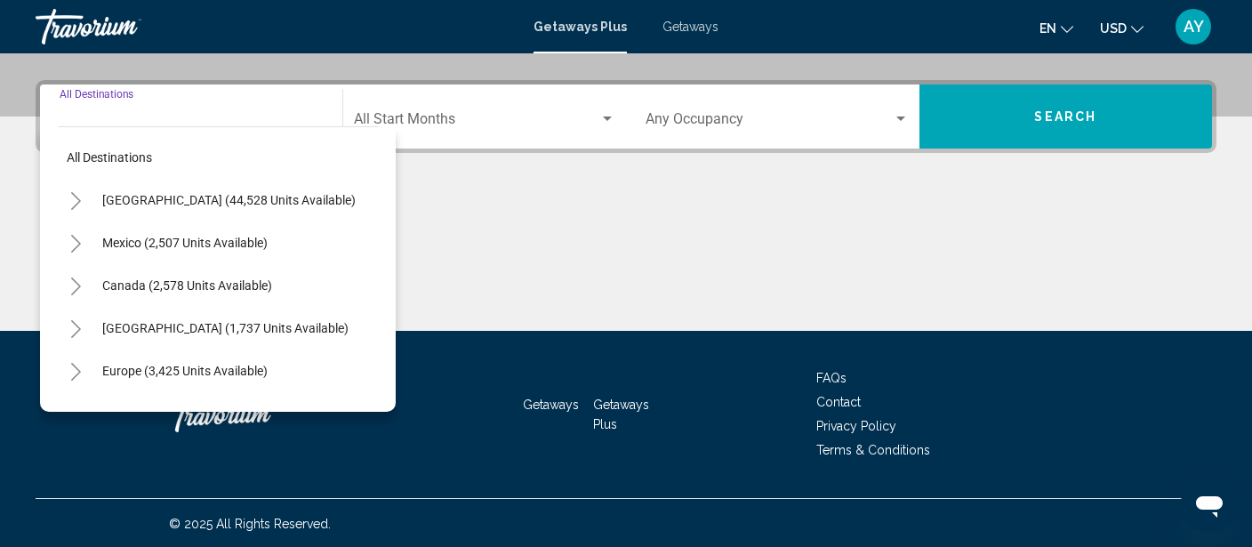
click at [228, 99] on div "Destination All Destinations" at bounding box center [191, 117] width 263 height 56
click at [610, 286] on div "Main content" at bounding box center [626, 263] width 1181 height 133
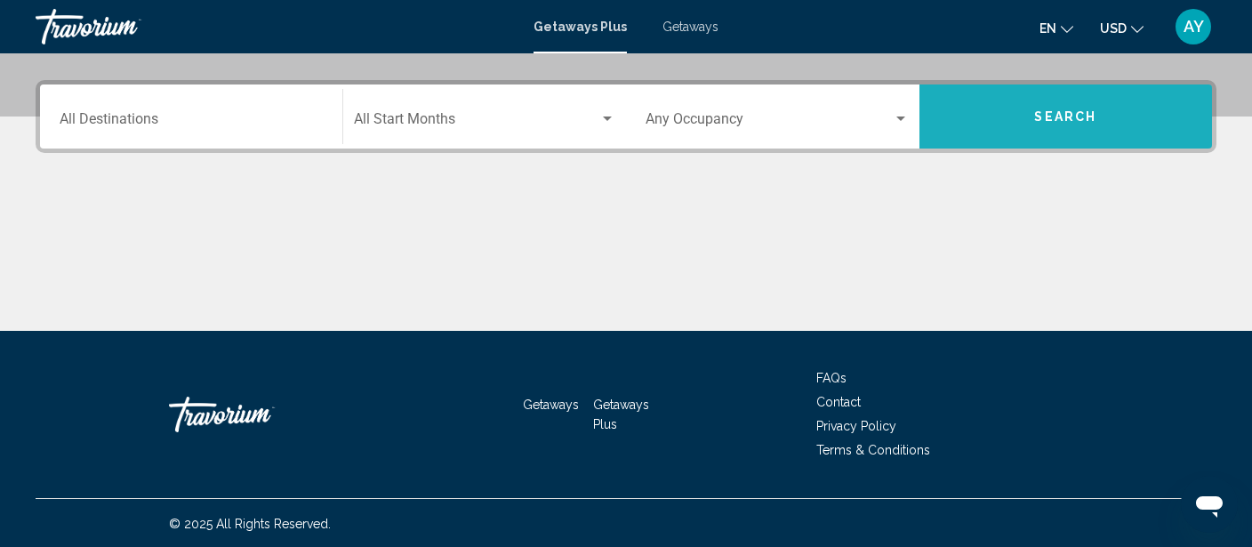
click at [1036, 140] on button "Search" at bounding box center [1065, 116] width 293 height 64
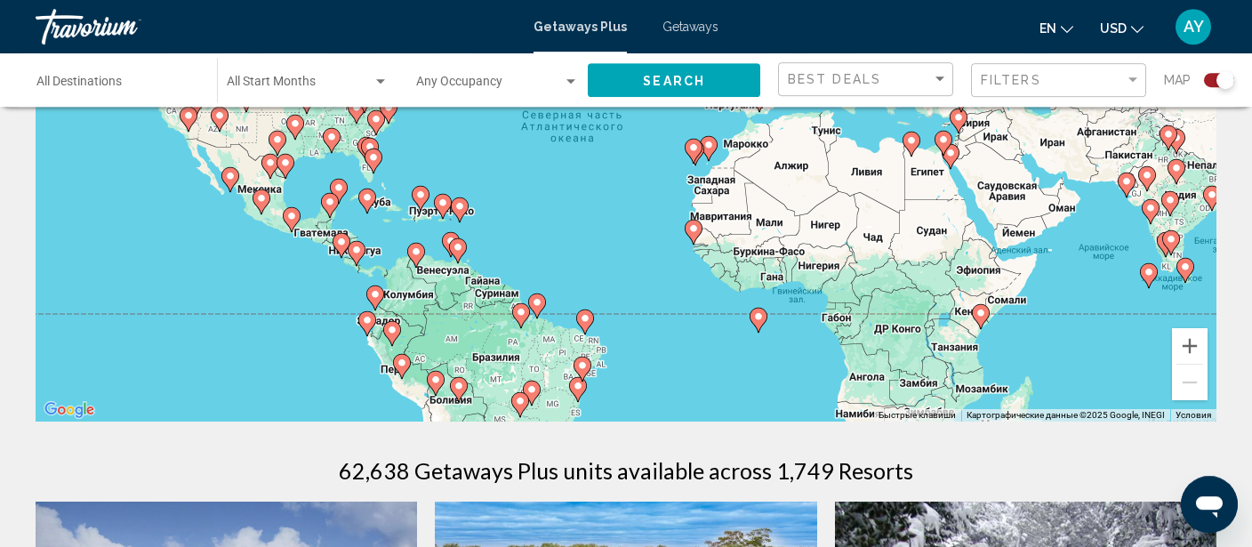
scroll to position [188, 0]
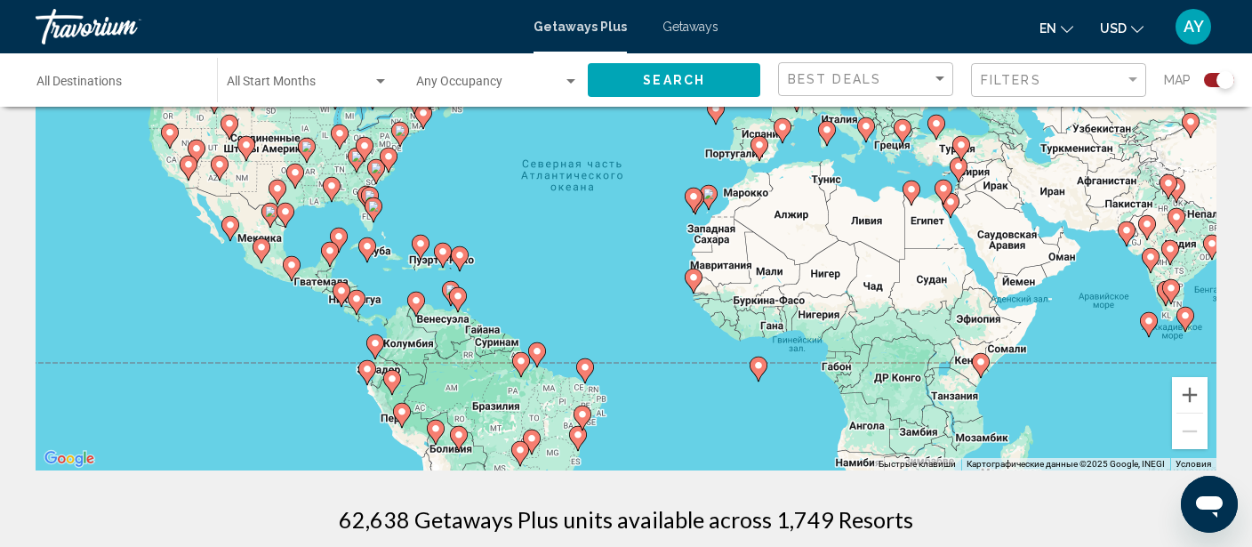
click at [420, 254] on icon "Main content" at bounding box center [421, 247] width 16 height 23
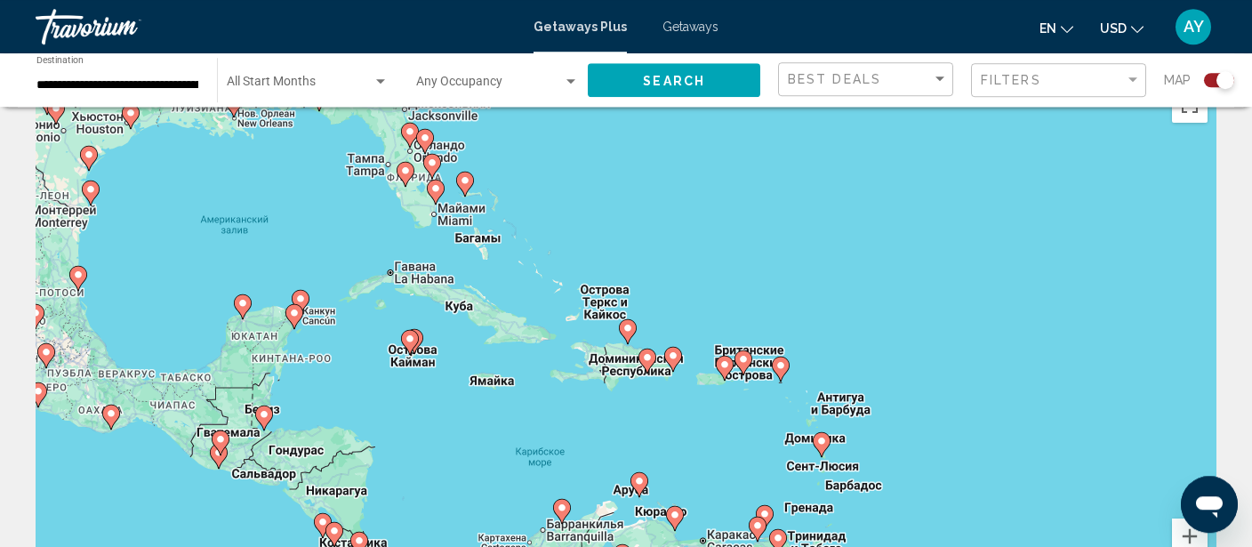
scroll to position [0, 0]
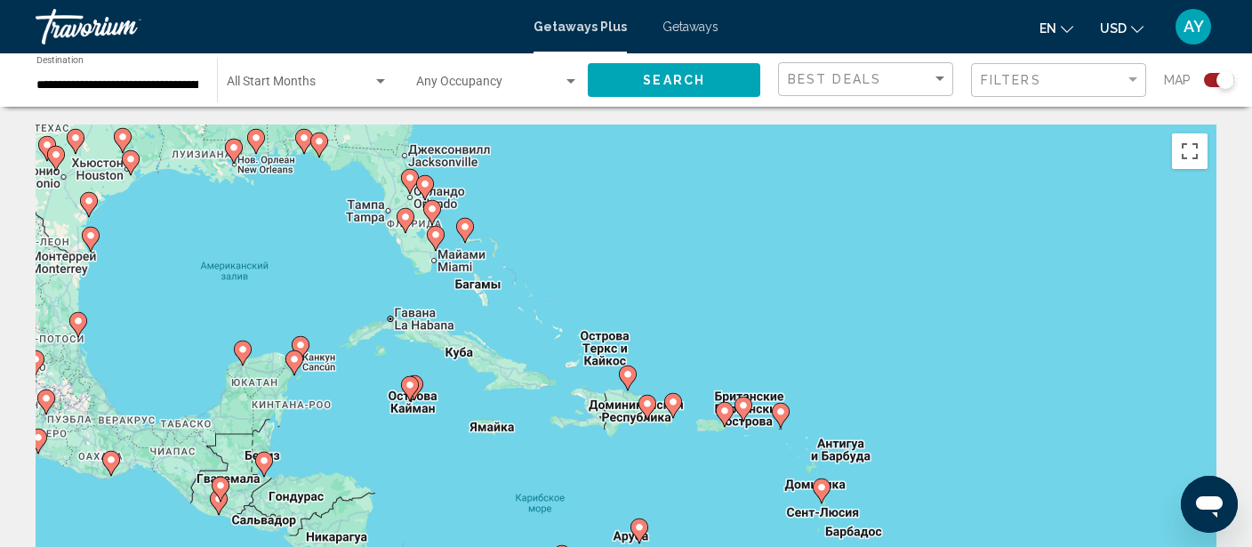
click at [466, 228] on image "Main content" at bounding box center [465, 226] width 11 height 11
type input "**********"
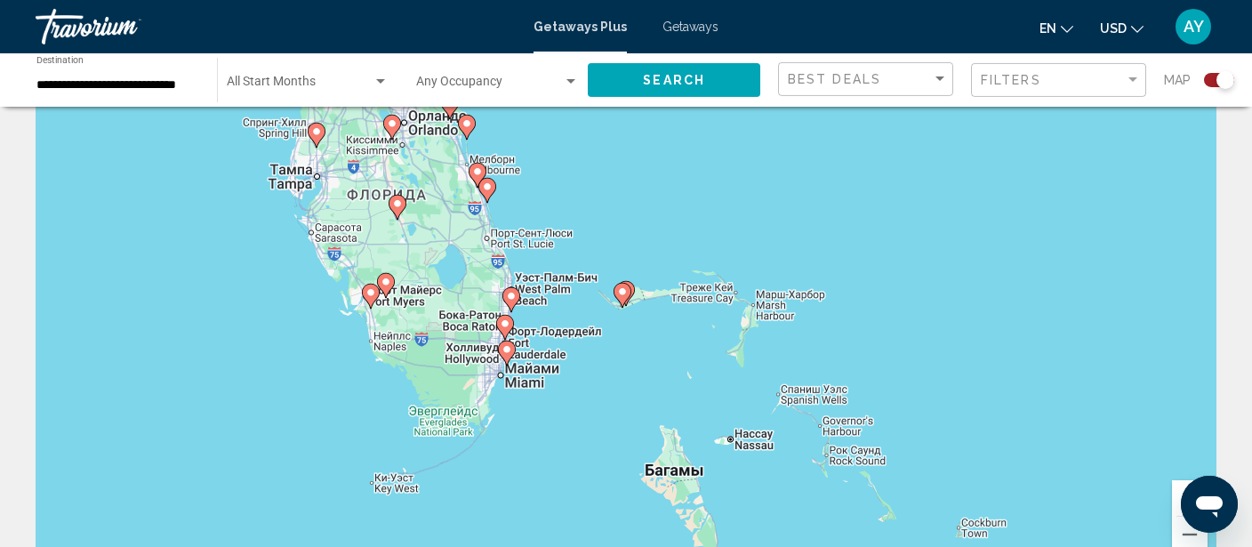
scroll to position [188, 0]
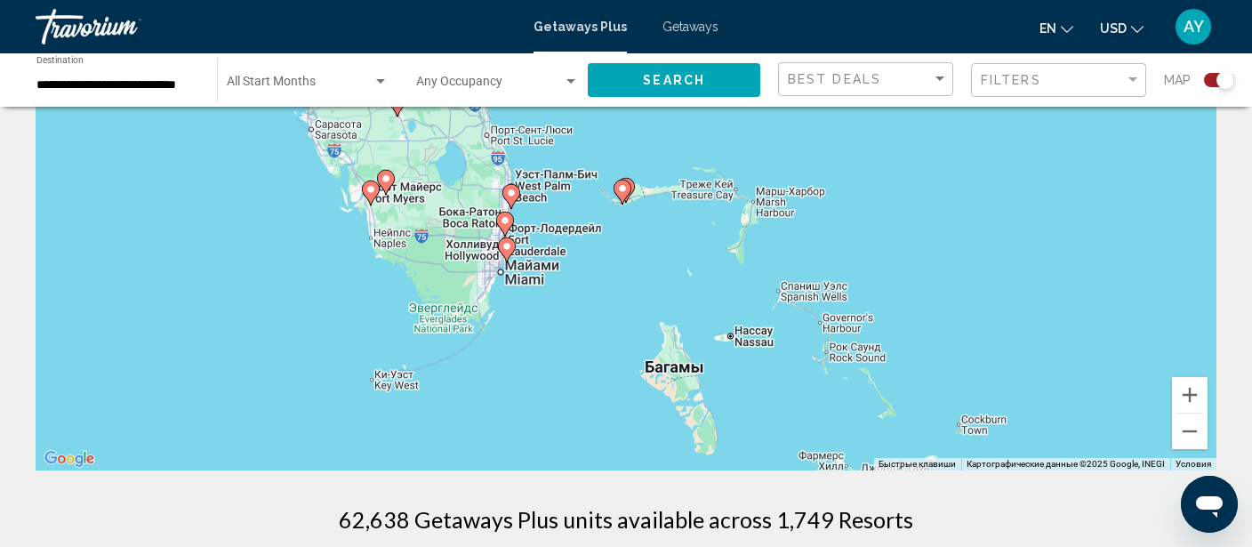
click at [673, 369] on div "Для навигации используйте клавиши со стрелками. Чтобы активировать перетаскиван…" at bounding box center [626, 203] width 1181 height 533
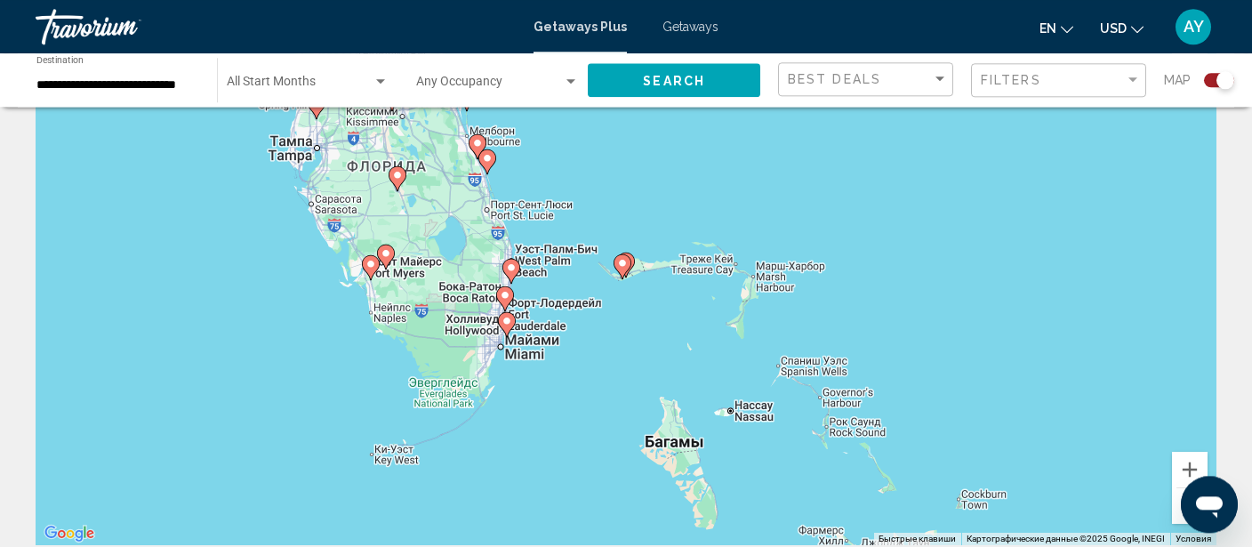
scroll to position [93, 0]
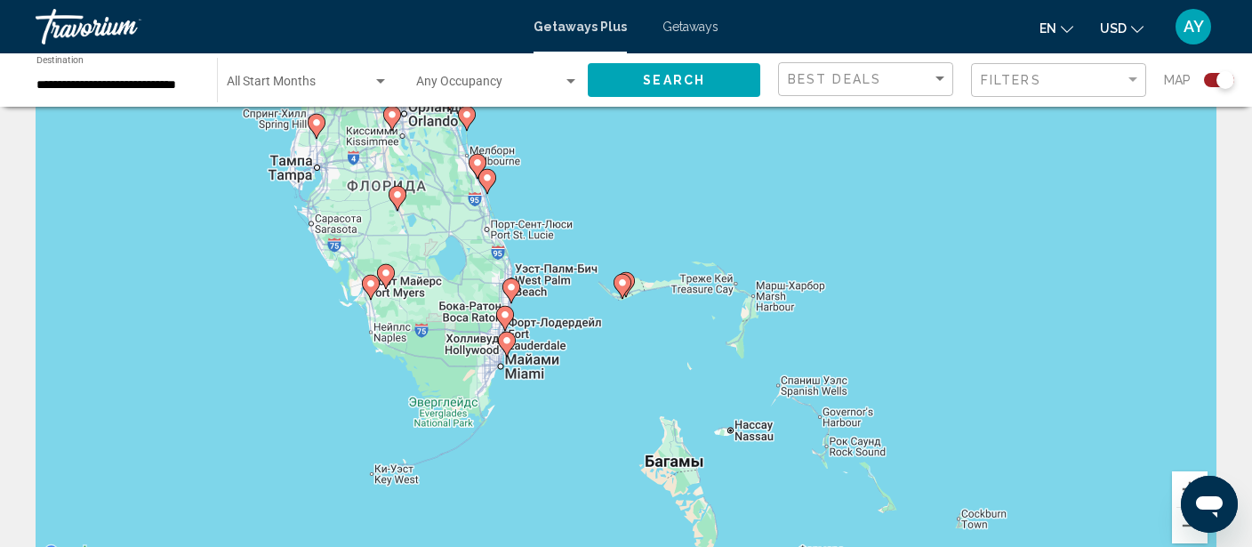
drag, startPoint x: 38, startPoint y: 75, endPoint x: 177, endPoint y: 81, distance: 138.8
click at [181, 77] on div "**********" at bounding box center [117, 80] width 163 height 49
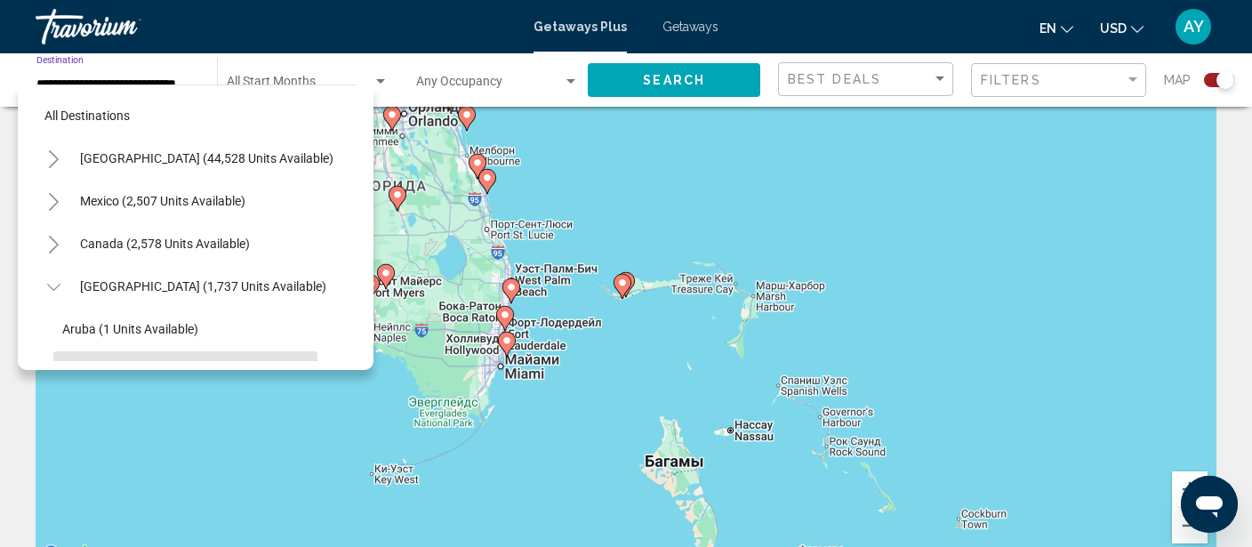
scroll to position [148, 0]
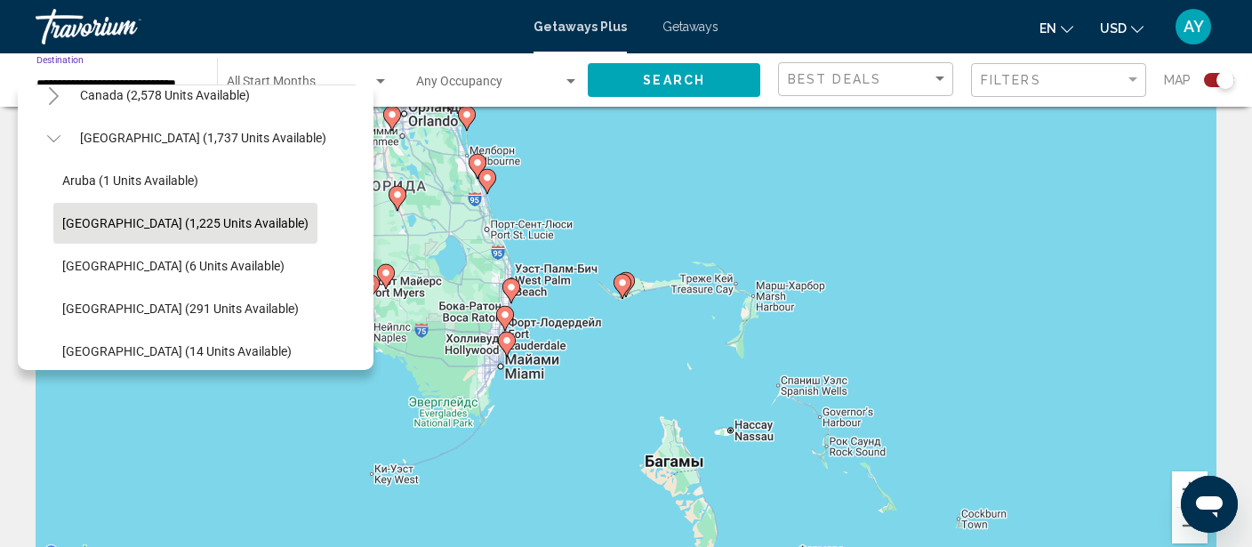
click at [175, 82] on input "**********" at bounding box center [117, 84] width 163 height 15
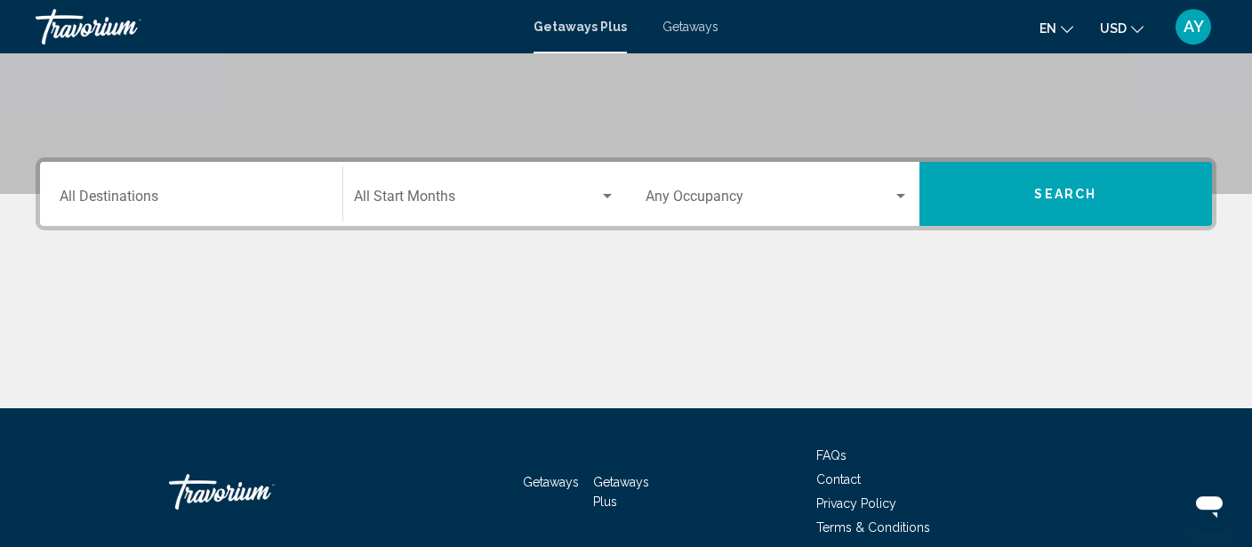
scroll to position [375, 0]
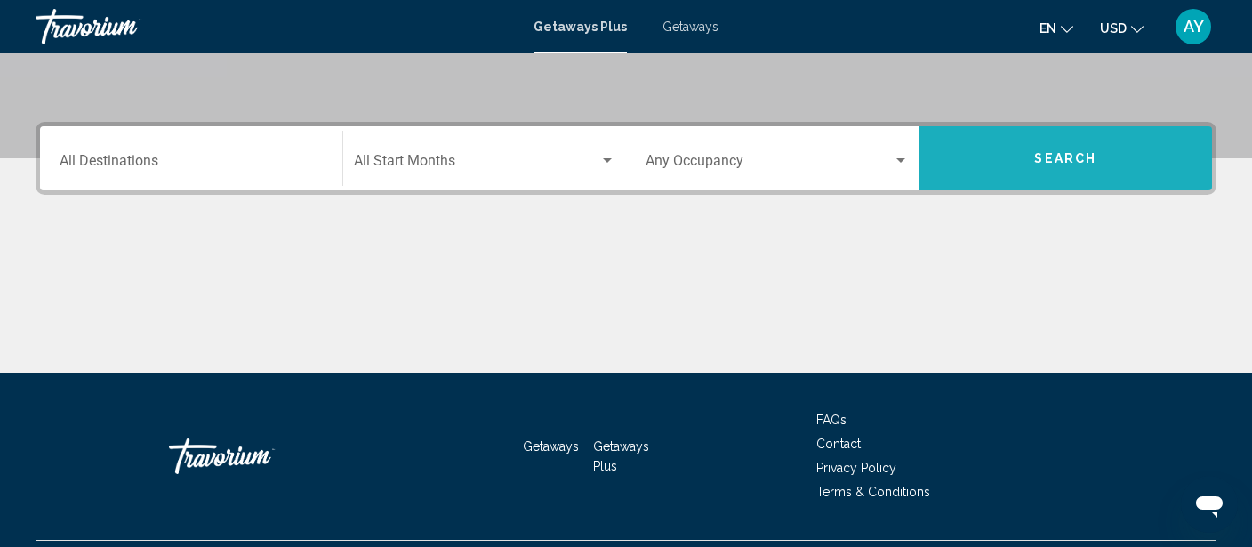
click at [1051, 164] on span "Search" at bounding box center [1065, 159] width 62 height 14
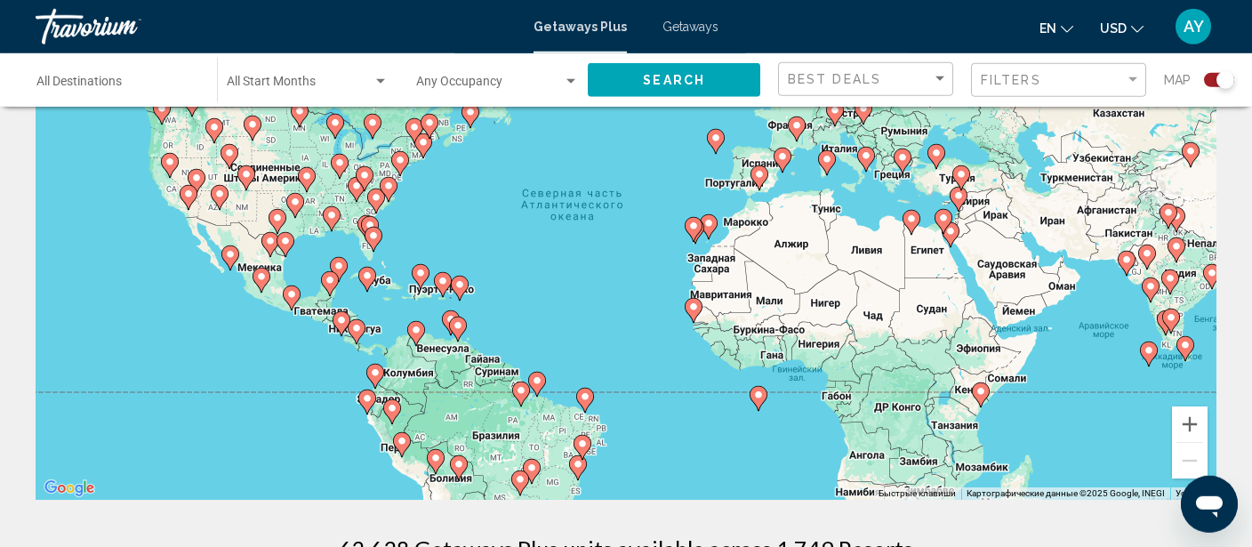
scroll to position [188, 0]
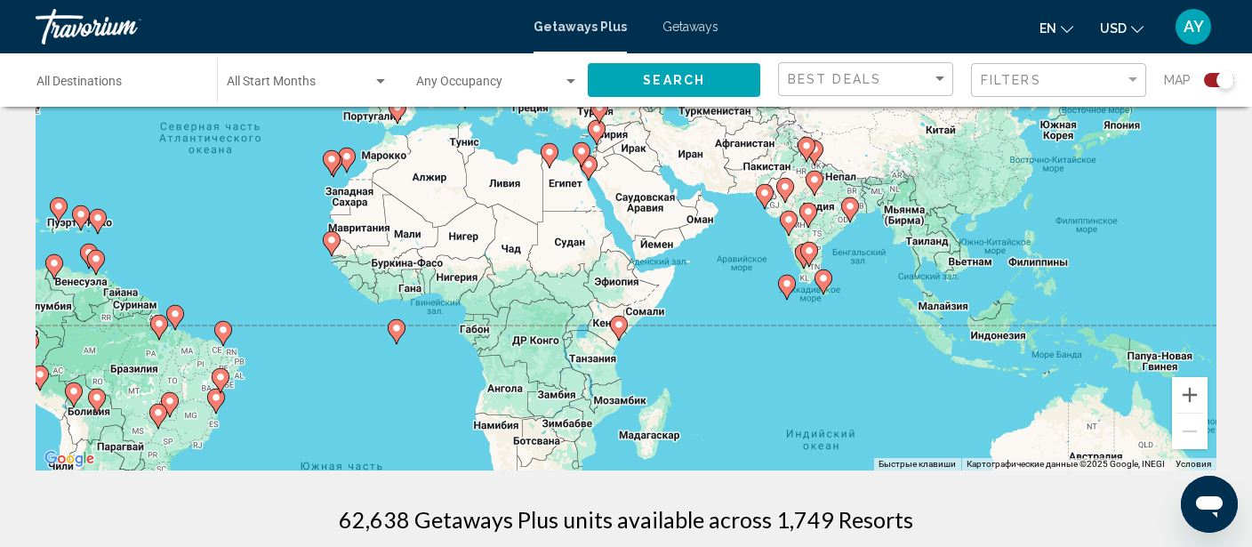
drag, startPoint x: 895, startPoint y: 309, endPoint x: 527, endPoint y: 275, distance: 369.7
click at [527, 275] on div "Чтобы активировать перетаскивание с помощью клавиатуры, нажмите Alt + Ввод. Пос…" at bounding box center [626, 203] width 1181 height 533
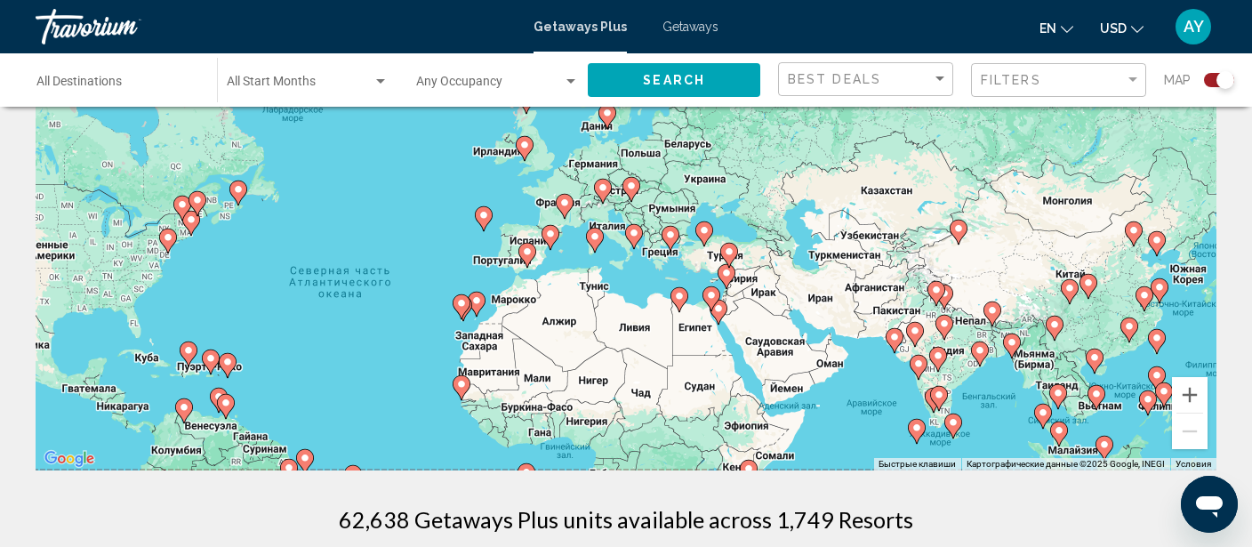
drag, startPoint x: 1055, startPoint y: 308, endPoint x: 1183, endPoint y: 452, distance: 192.7
click at [1183, 452] on div "Чтобы активировать перетаскивание с помощью клавиатуры, нажмите Alt + Ввод. Пос…" at bounding box center [626, 203] width 1181 height 533
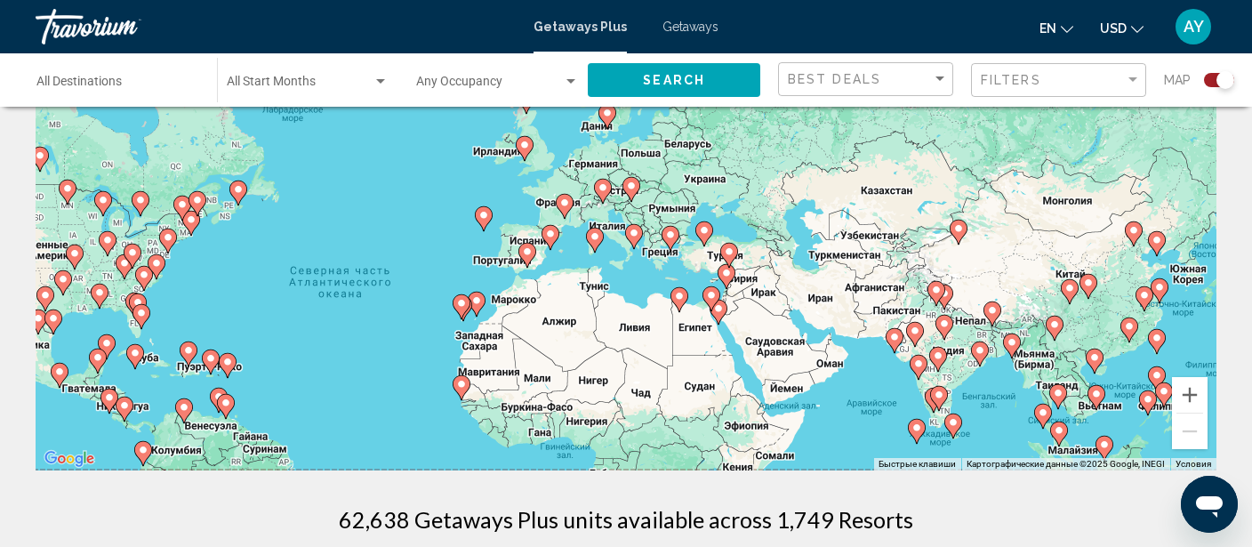
click at [523, 259] on icon "Main content" at bounding box center [527, 255] width 16 height 23
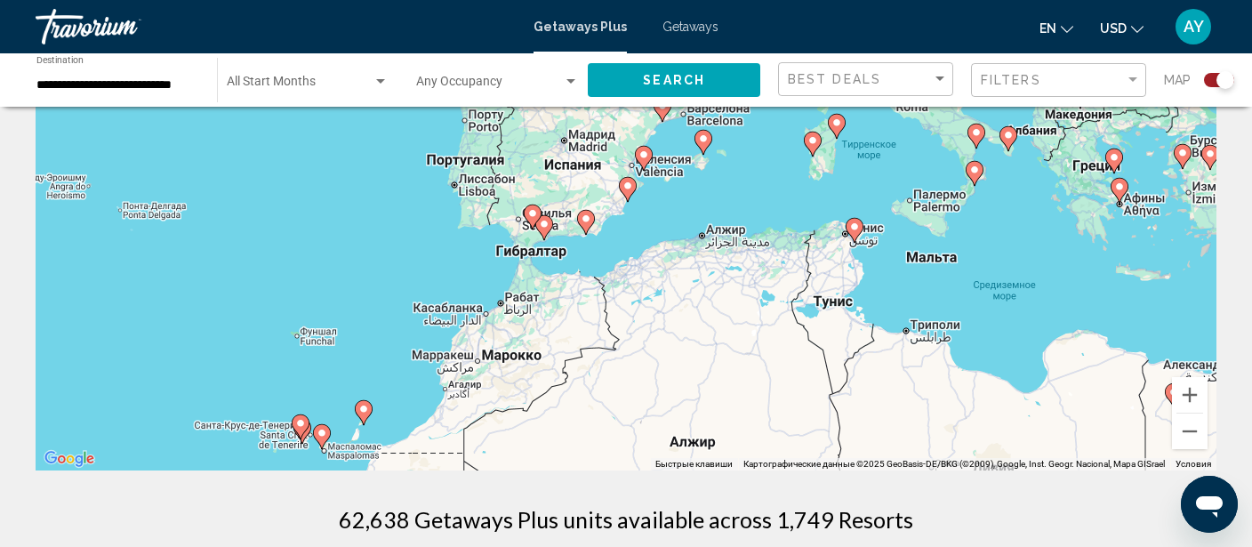
scroll to position [0, 0]
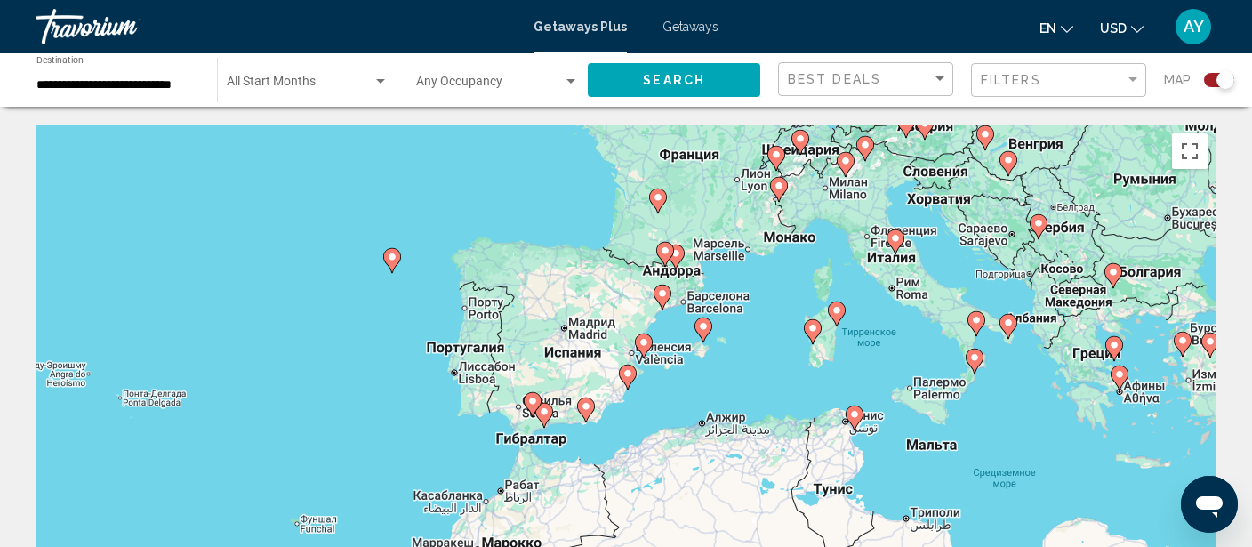
click at [480, 373] on div "Чтобы активировать перетаскивание с помощью клавиатуры, нажмите Alt + Ввод. Пос…" at bounding box center [626, 390] width 1181 height 533
click at [617, 400] on div "Чтобы активировать перетаскивание с помощью клавиатуры, нажмите Alt + Ввод. Пос…" at bounding box center [626, 390] width 1181 height 533
click at [552, 407] on gmp-advanced-marker "Main content" at bounding box center [544, 415] width 18 height 27
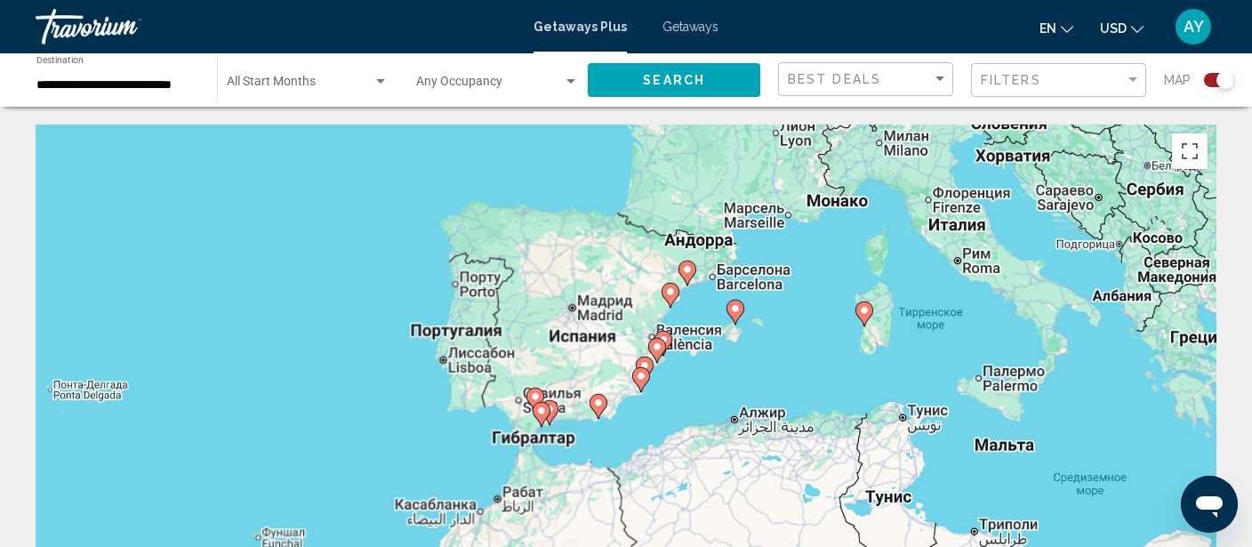
type input "**********"
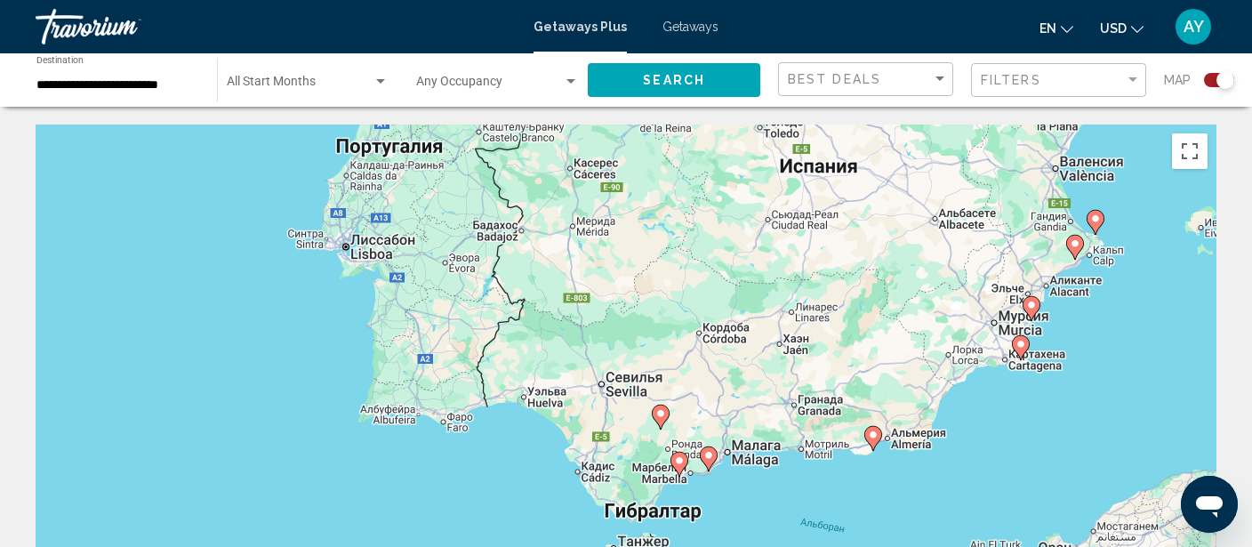
drag, startPoint x: 405, startPoint y: 252, endPoint x: 494, endPoint y: 339, distance: 123.9
click at [494, 339] on div "Чтобы активировать перетаскивание с помощью клавиатуры, нажмите Alt + Ввод. Пос…" at bounding box center [626, 390] width 1181 height 533
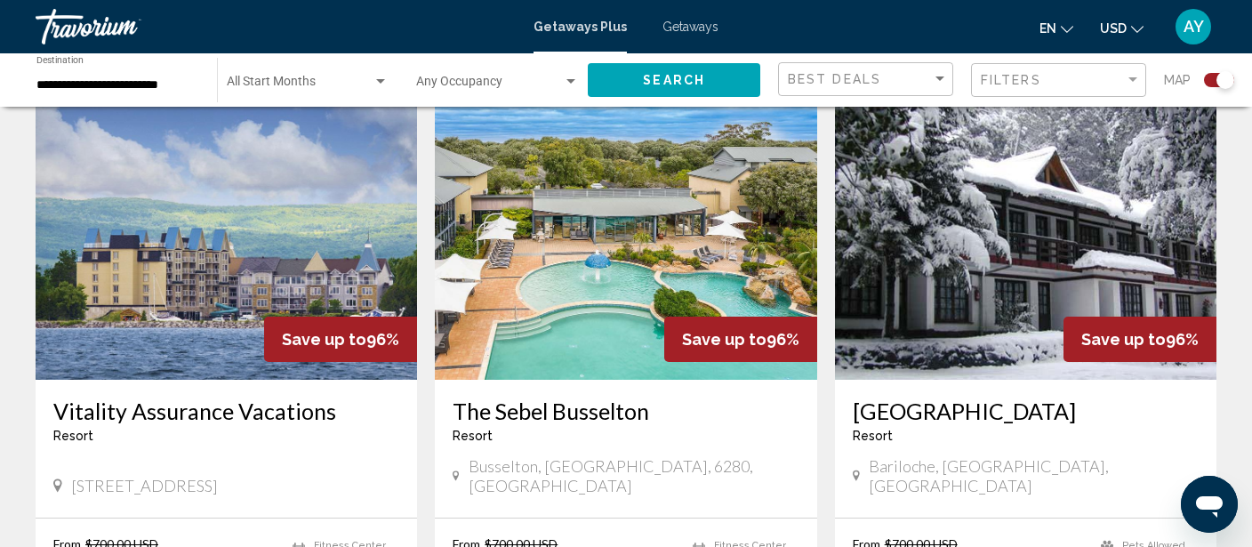
drag, startPoint x: 780, startPoint y: 310, endPoint x: 829, endPoint y: 593, distance: 287.1
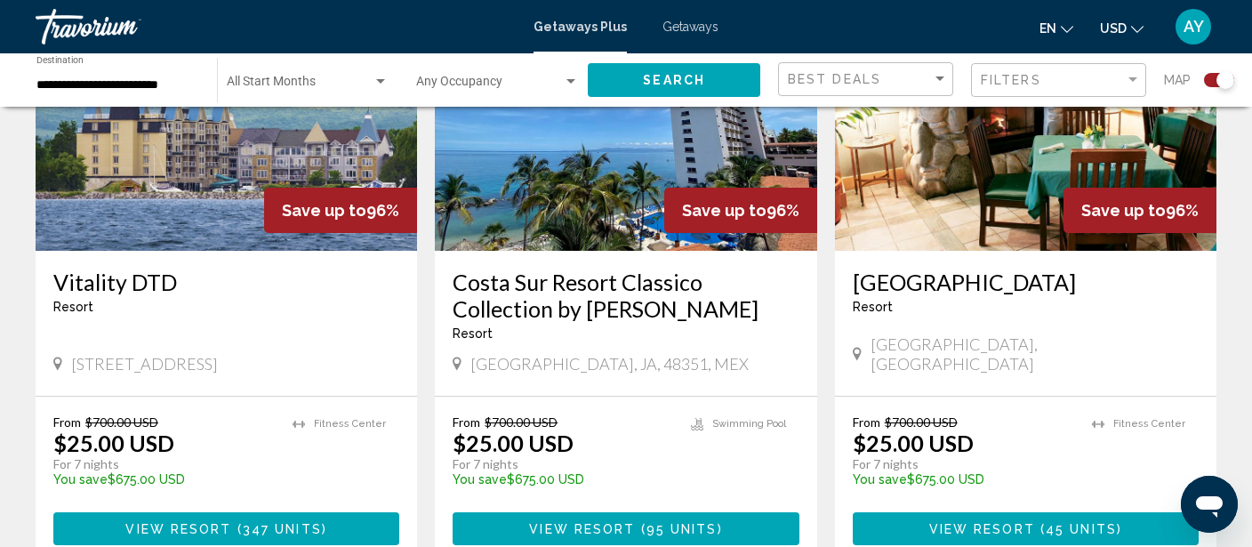
scroll to position [2144, 0]
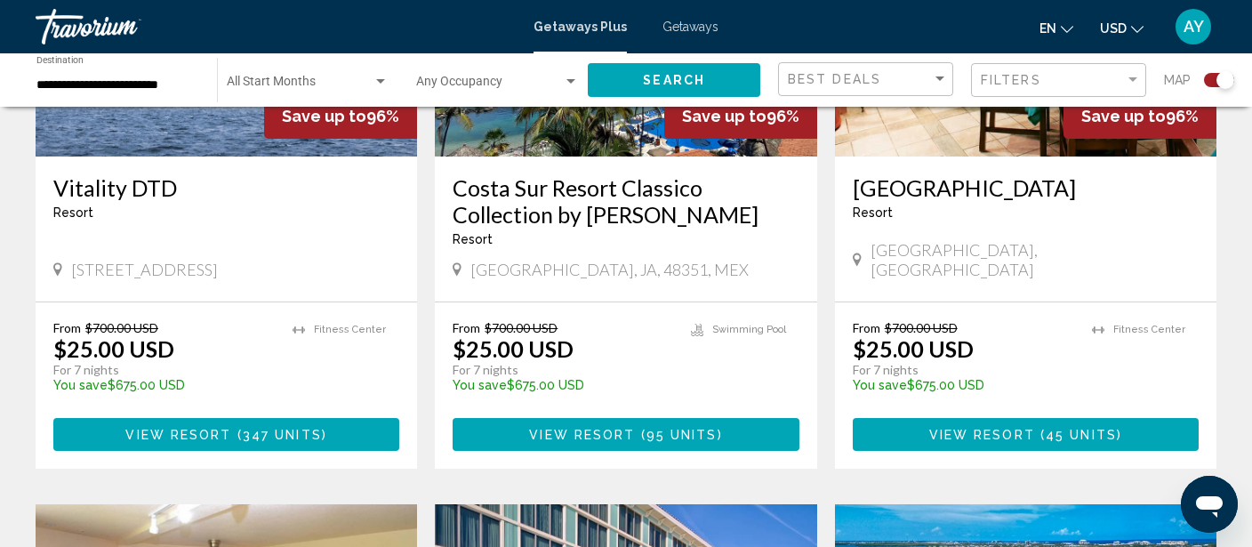
click at [657, 418] on button "View Resort ( 95 units )" at bounding box center [626, 434] width 346 height 33
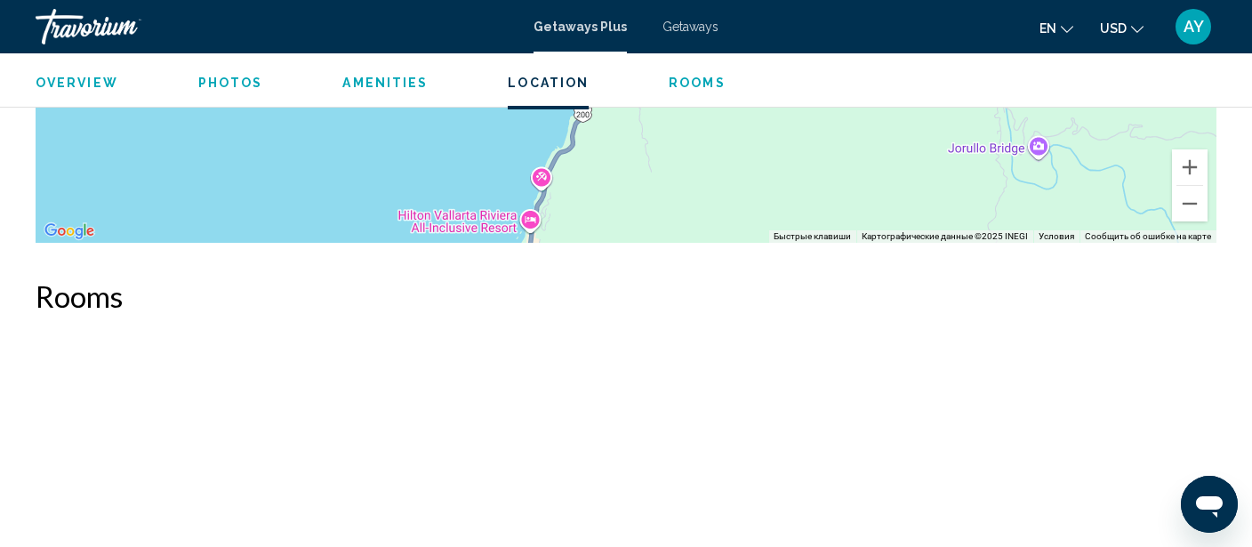
scroll to position [6107, 0]
